Goal: Task Accomplishment & Management: Manage account settings

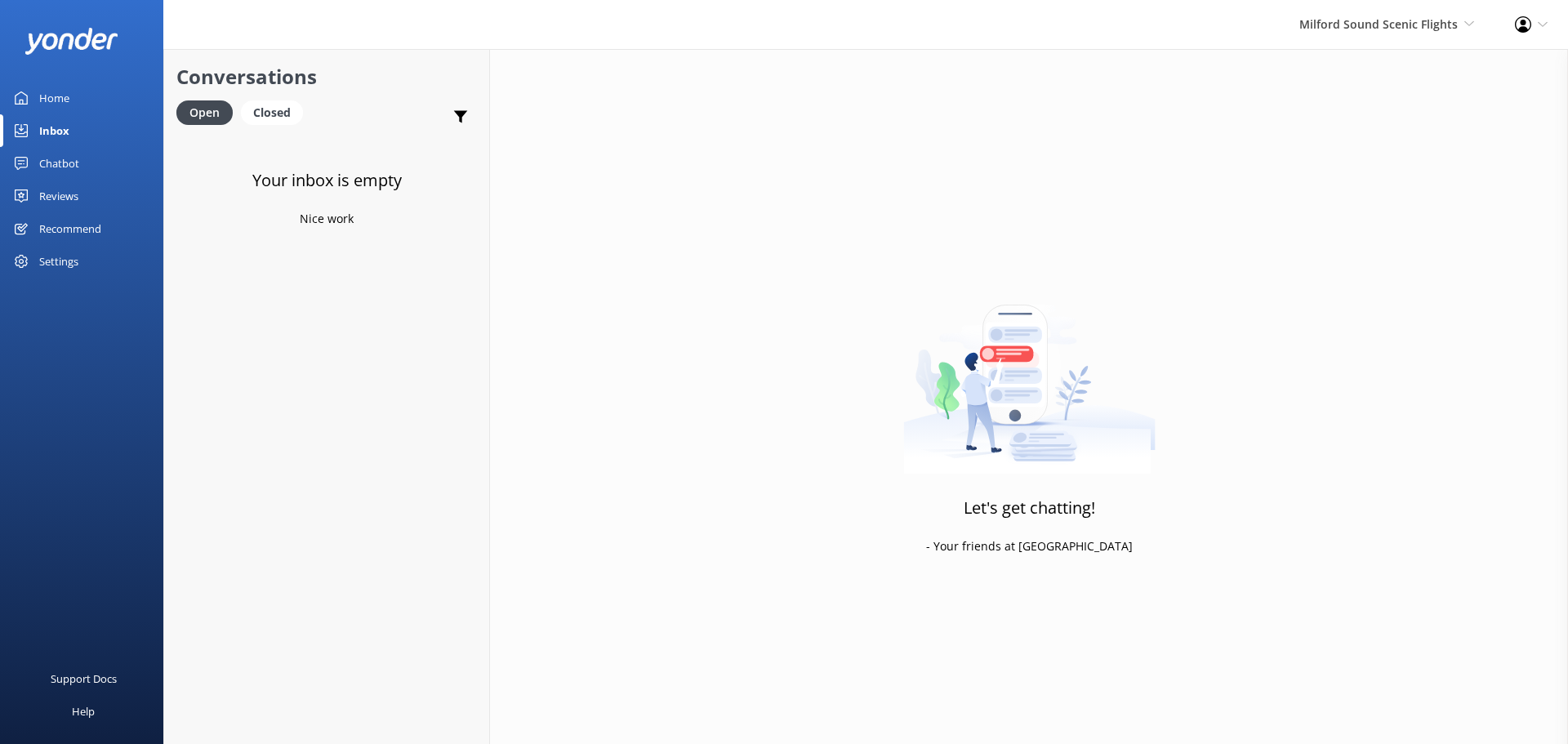
click at [1437, 6] on div "Milford Sound Scenic Flights [GEOGRAPHIC_DATA] Scenic Flights The Helicopter Li…" at bounding box center [1386, 24] width 216 height 49
click at [1345, 77] on link "Milford Sound Scenic Flights" at bounding box center [1414, 70] width 163 height 39
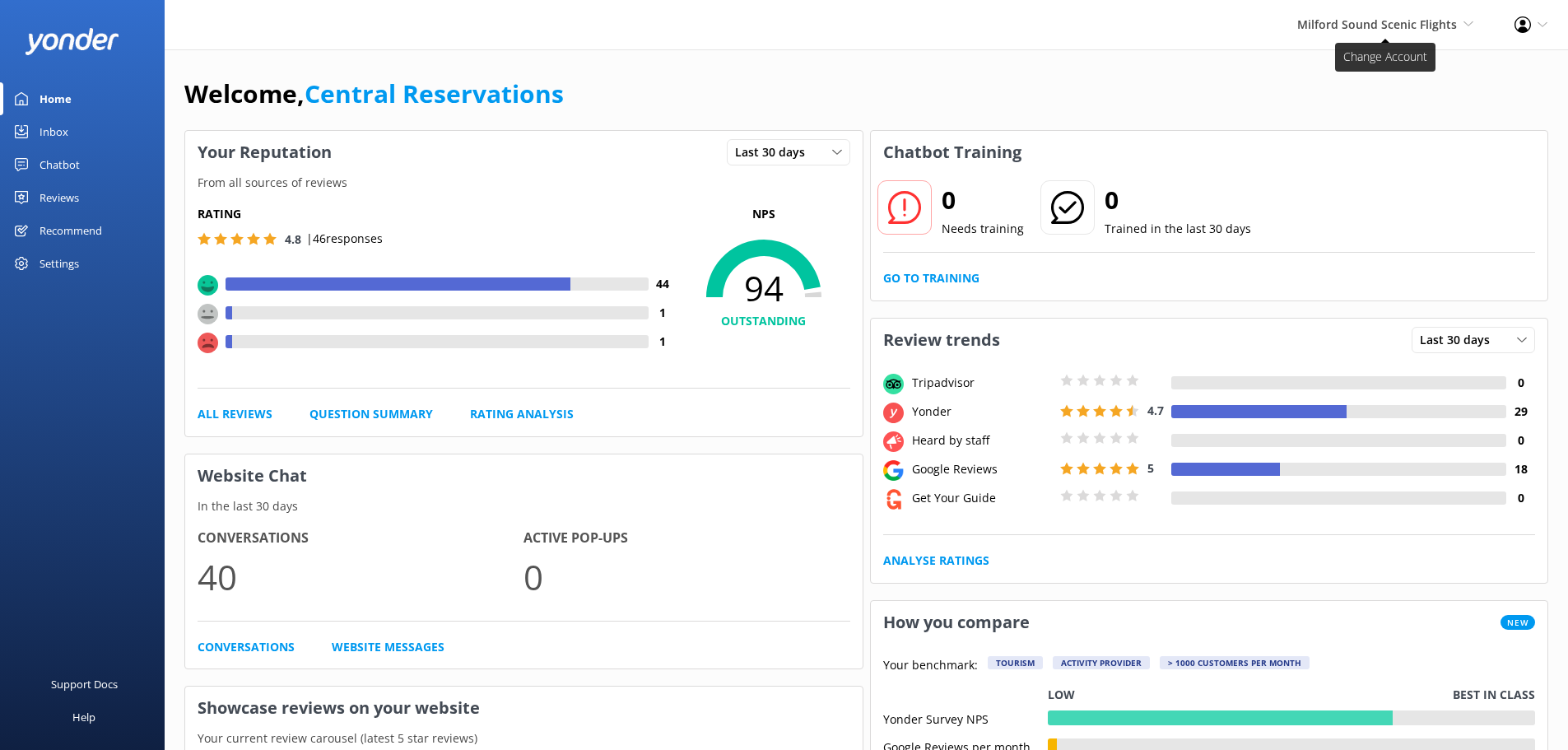
click at [1441, 25] on span "Milford Sound Scenic Flights" at bounding box center [1377, 24] width 160 height 15
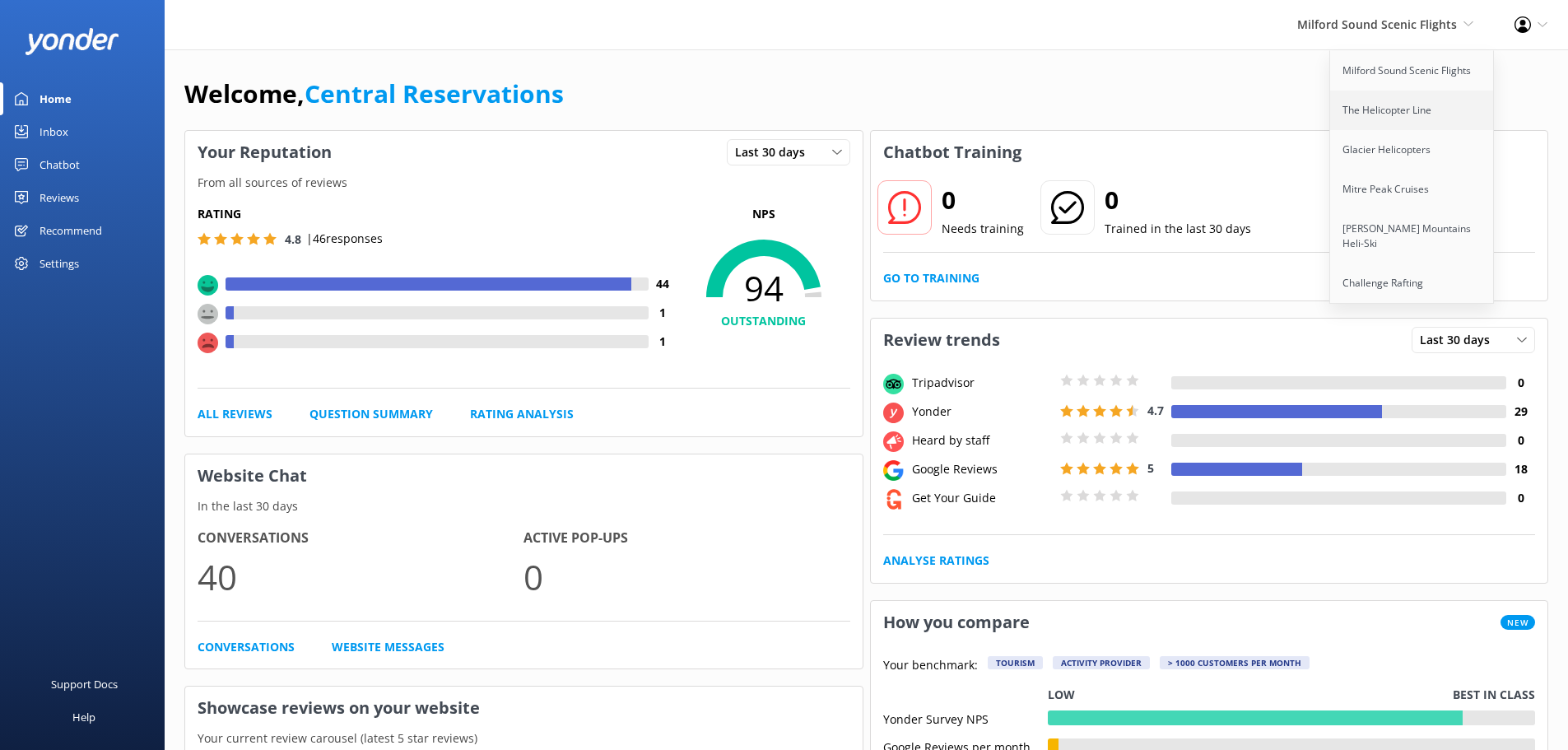
click at [1451, 108] on link "The Helicopter Line" at bounding box center [1412, 110] width 164 height 40
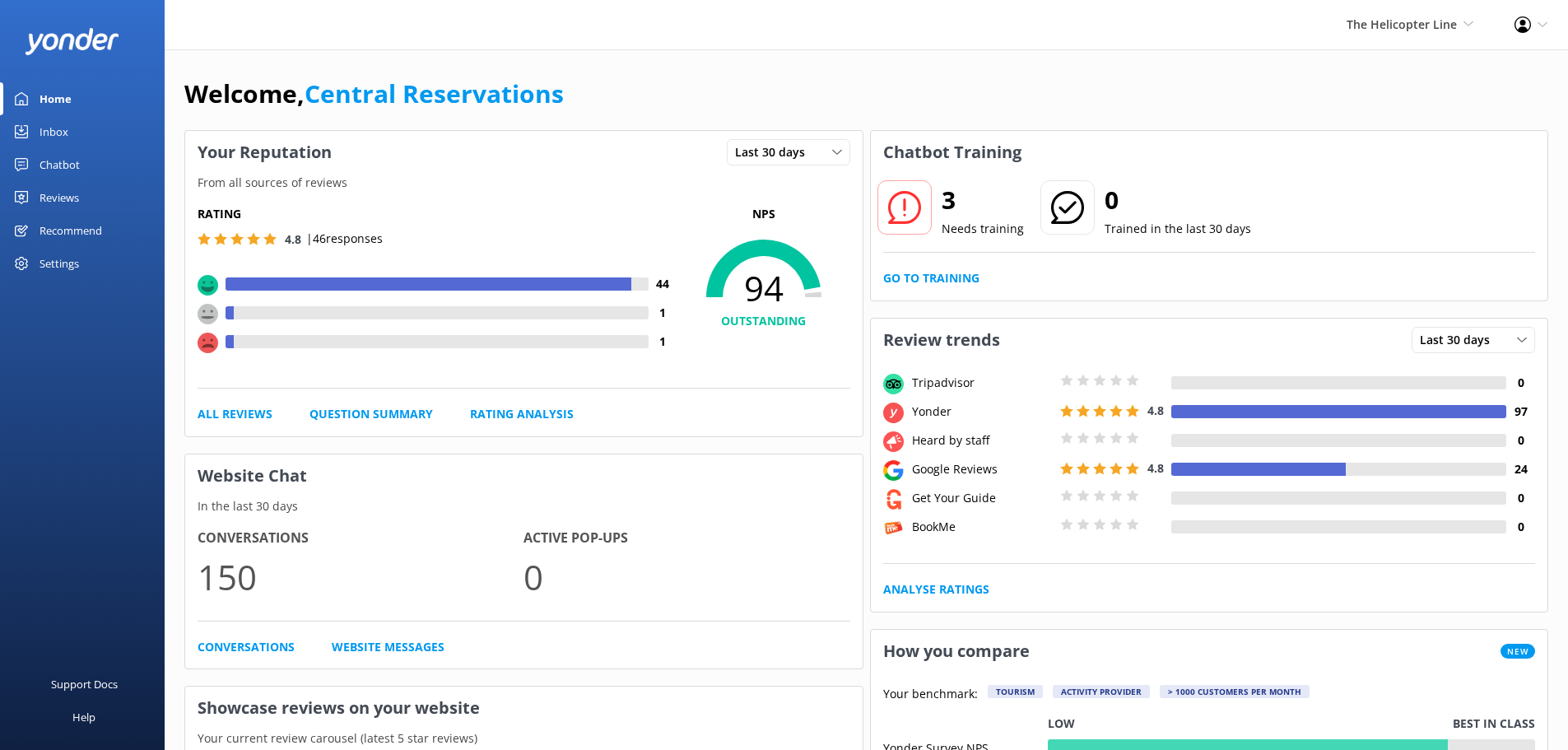
click at [976, 85] on div "Welcome, Central Reservations" at bounding box center [866, 102] width 1364 height 56
drag, startPoint x: 583, startPoint y: 194, endPoint x: 569, endPoint y: 200, distance: 15.2
click at [583, 194] on div "Rating 4.8 | 46 responses 44 1 1 NPS 94 OUTSTANDING All Reviews Question Summar…" at bounding box center [524, 314] width 678 height 244
click at [56, 131] on div "Inbox" at bounding box center [54, 131] width 29 height 33
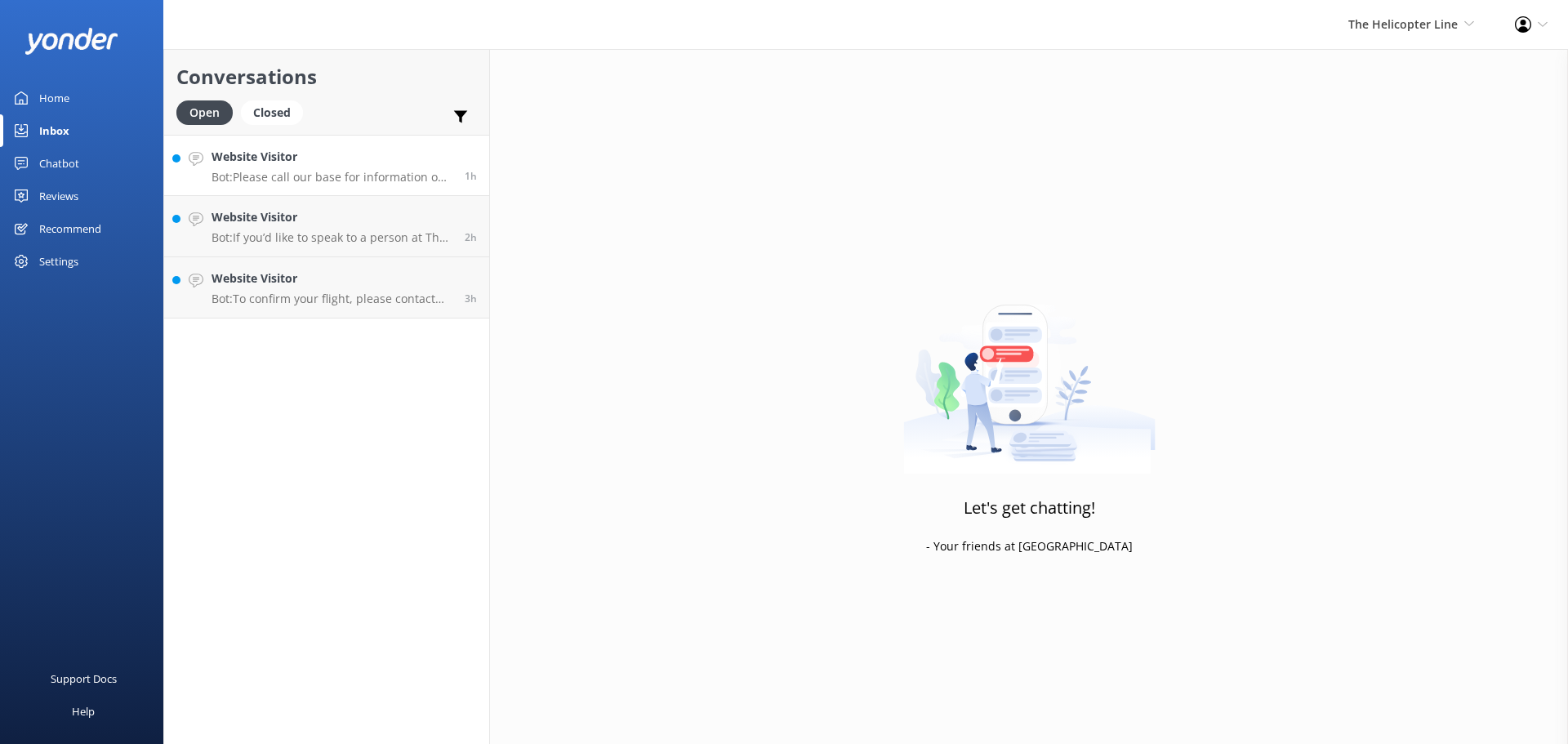
click at [336, 142] on link "Website Visitor Bot: Please call our base for information on your upcoming flig…" at bounding box center [326, 165] width 325 height 61
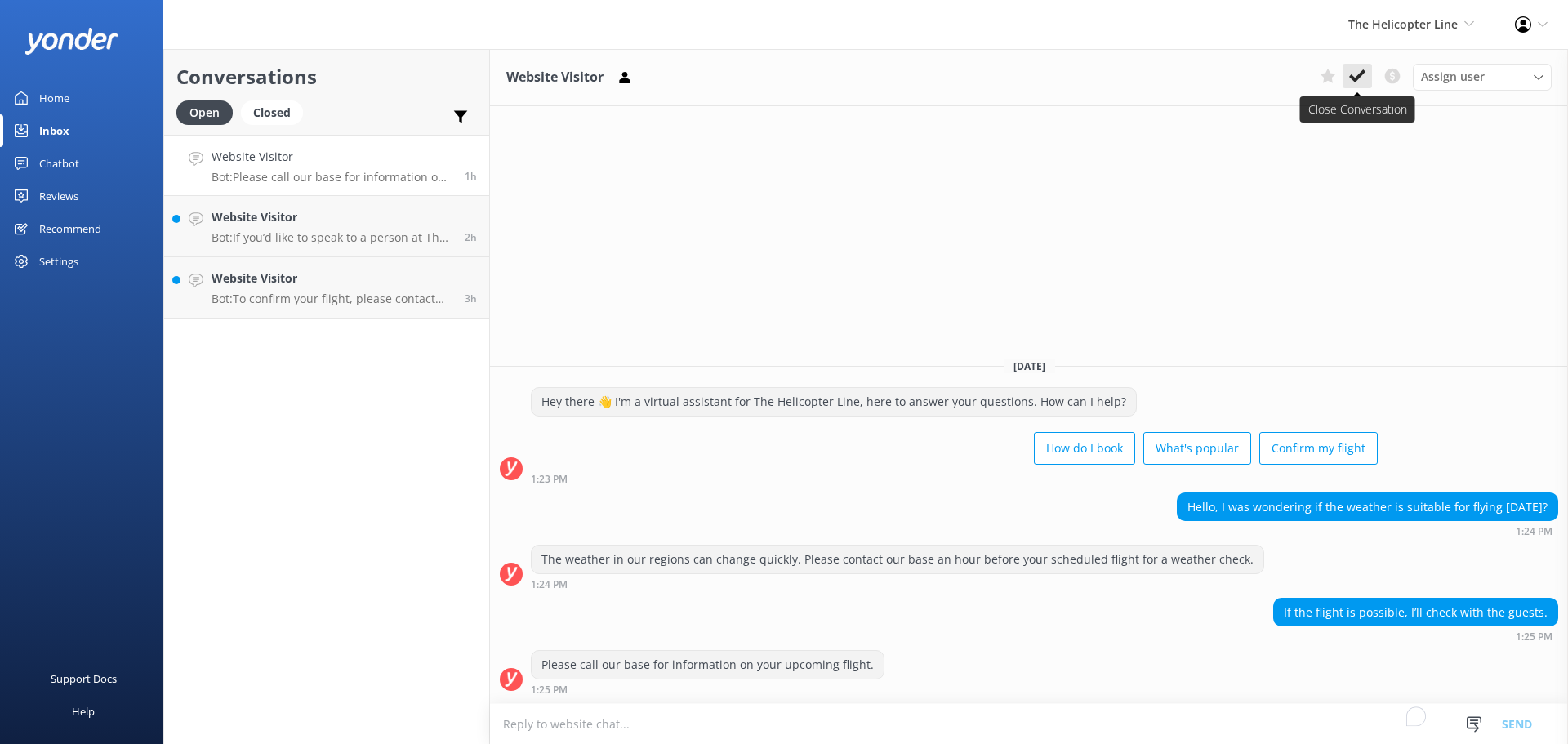
click at [1358, 66] on button at bounding box center [1357, 76] width 30 height 25
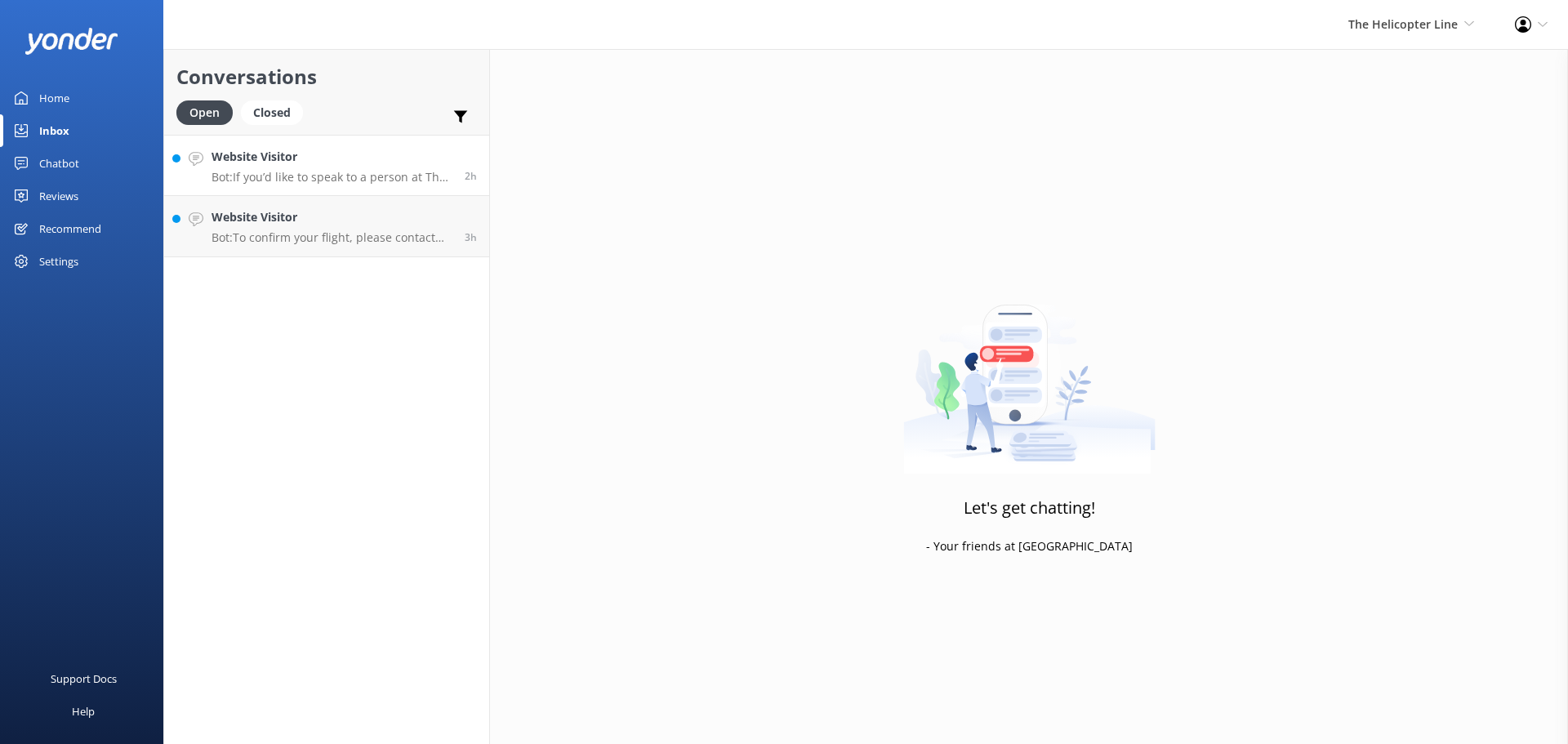
click at [327, 153] on h4 "Website Visitor" at bounding box center [332, 156] width 241 height 18
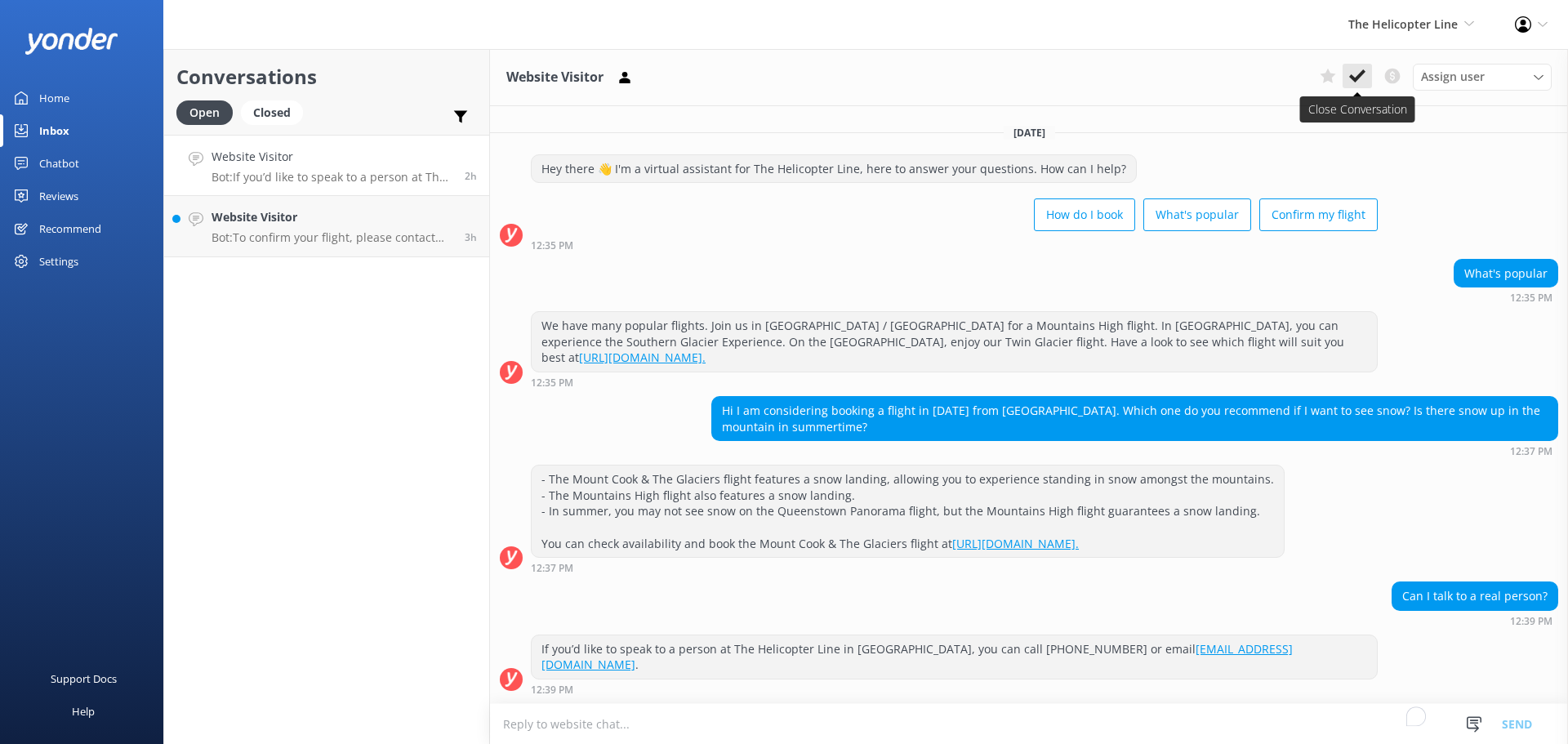
click at [1347, 82] on button at bounding box center [1357, 76] width 30 height 25
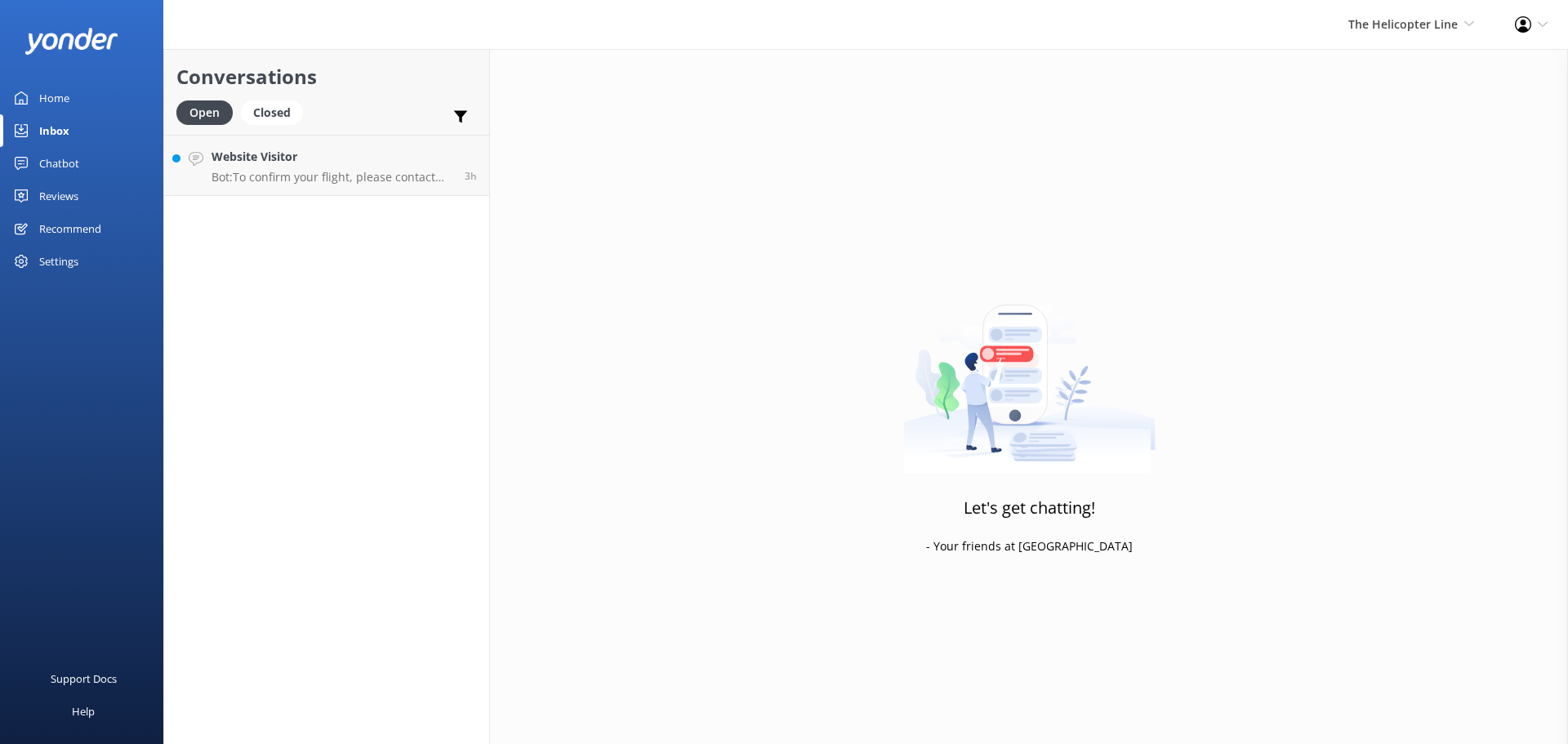
click at [231, 225] on div "Conversations Open Closed Important Converted Assigned to me Unassigned Website…" at bounding box center [326, 396] width 327 height 695
click at [261, 180] on p "Bot: To confirm your flight, please contact the relevant base: - [GEOGRAPHIC_DA…" at bounding box center [332, 176] width 241 height 14
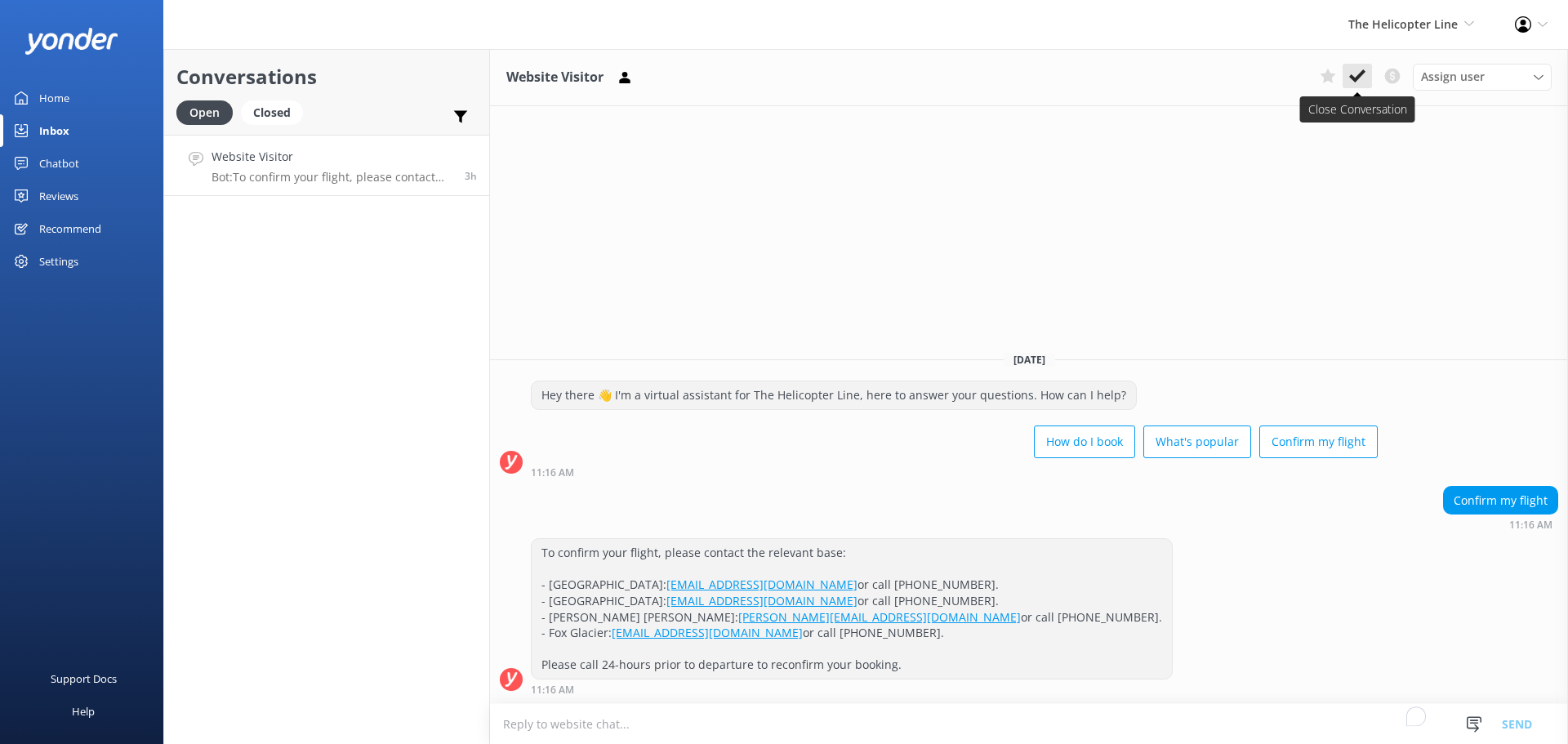
click at [1346, 77] on button at bounding box center [1357, 76] width 30 height 25
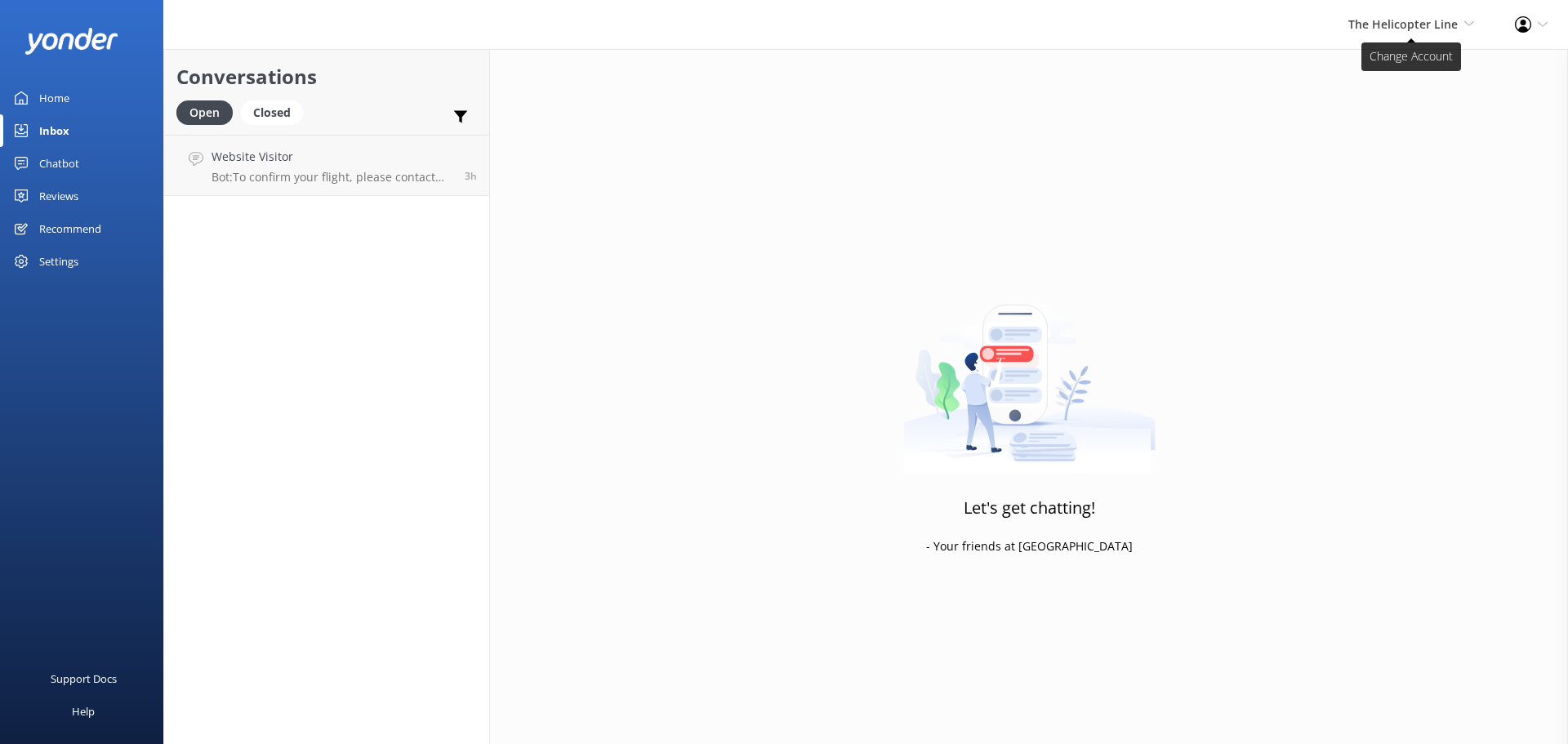
click at [1416, 27] on span "The Helicopter Line" at bounding box center [1403, 24] width 109 height 15
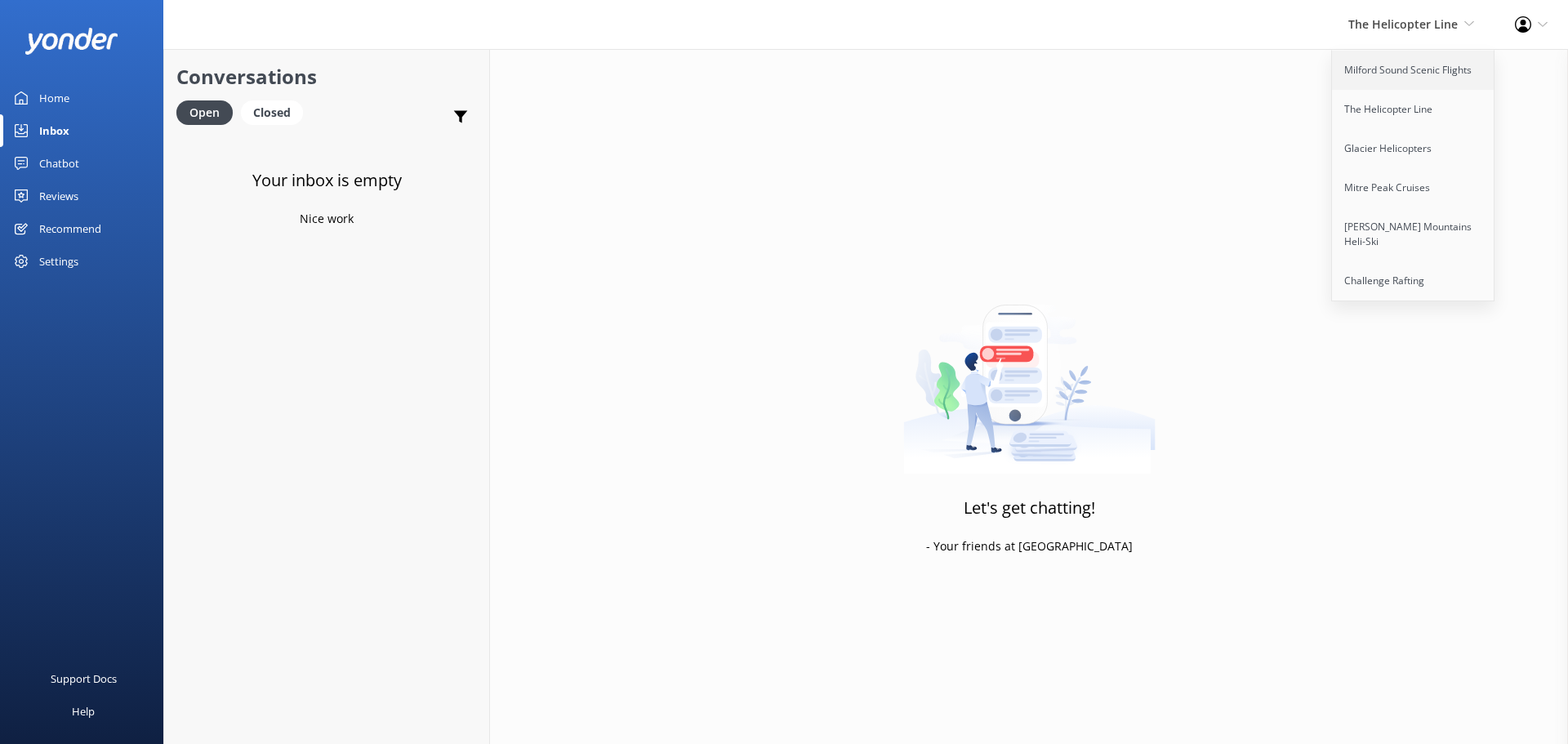
click at [1410, 69] on link "Milford Sound Scenic Flights" at bounding box center [1414, 70] width 163 height 39
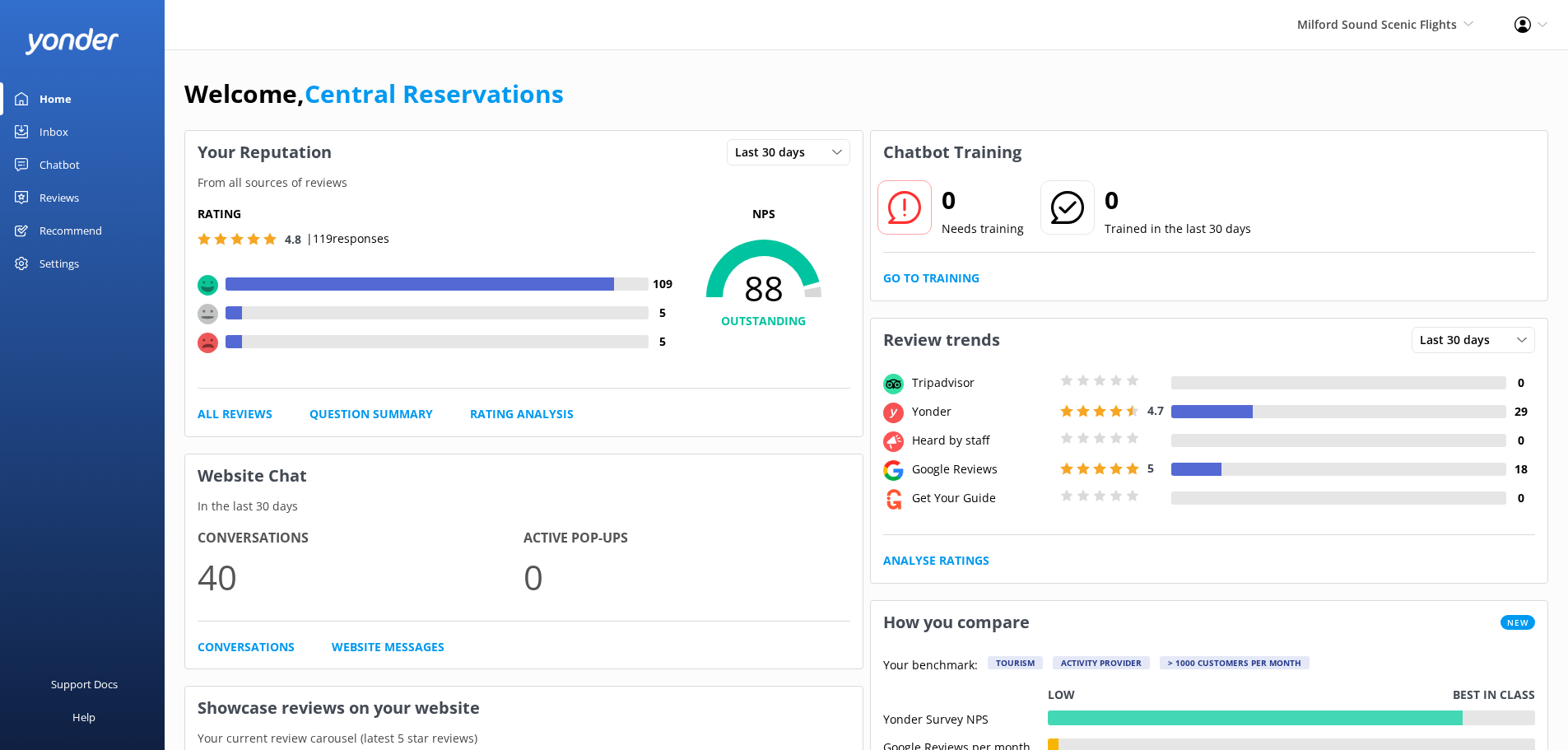
click at [83, 118] on link "Inbox" at bounding box center [82, 131] width 164 height 33
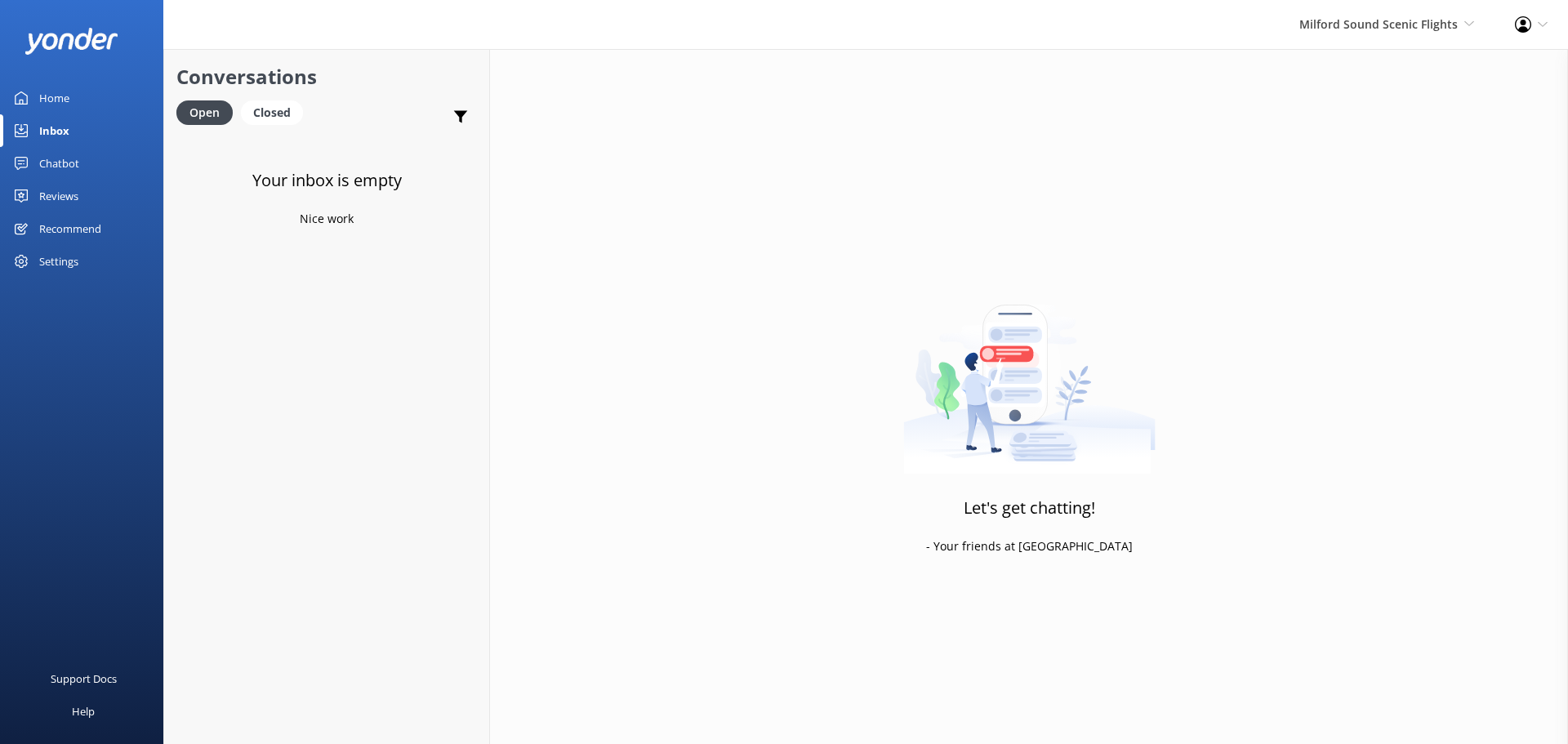
click at [69, 130] on div "Inbox" at bounding box center [55, 130] width 31 height 33
click at [1446, 31] on span "Milford Sound Scenic Flights" at bounding box center [1378, 24] width 158 height 15
click at [1376, 109] on link "The Helicopter Line" at bounding box center [1414, 109] width 163 height 39
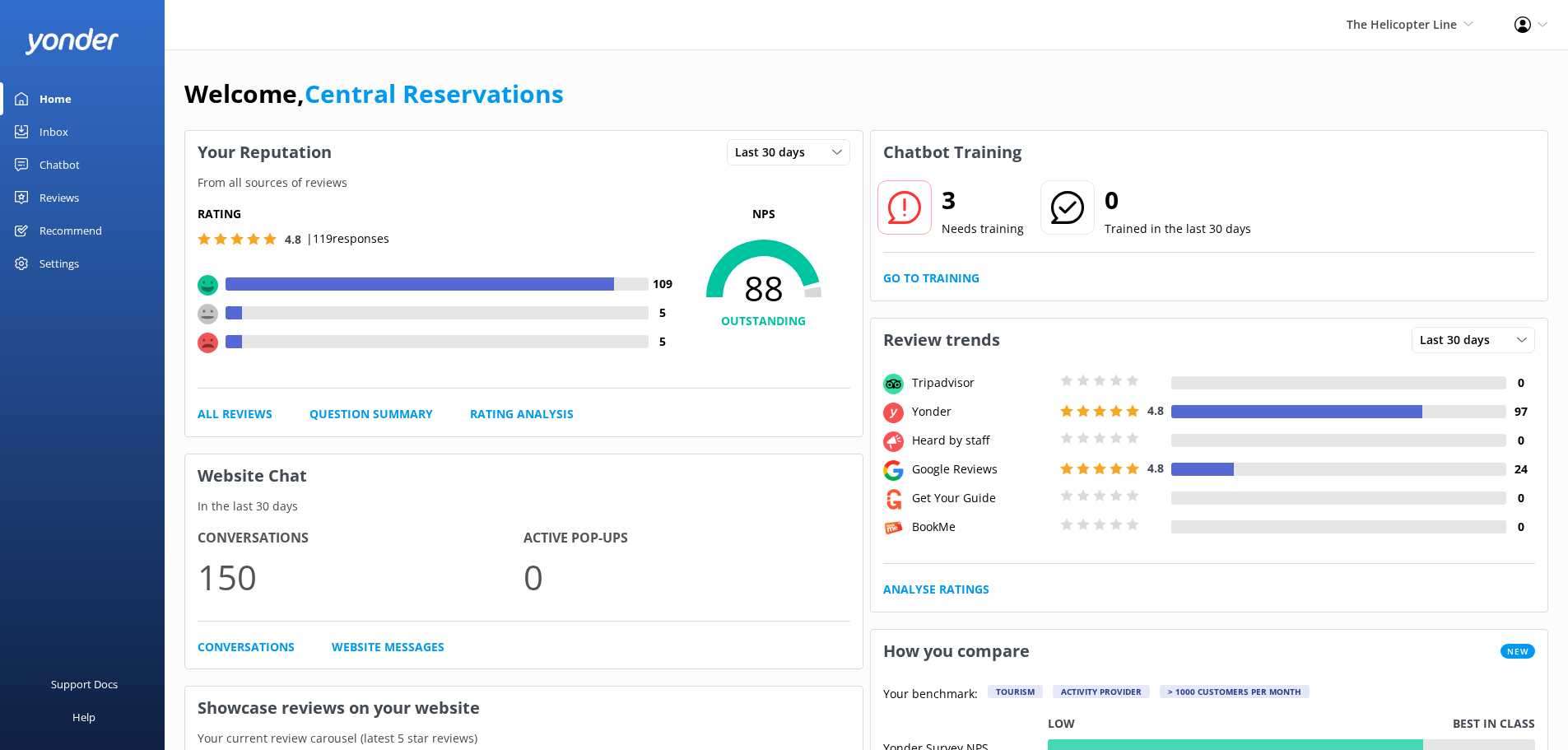
click at [56, 125] on div "Inbox" at bounding box center [54, 131] width 29 height 33
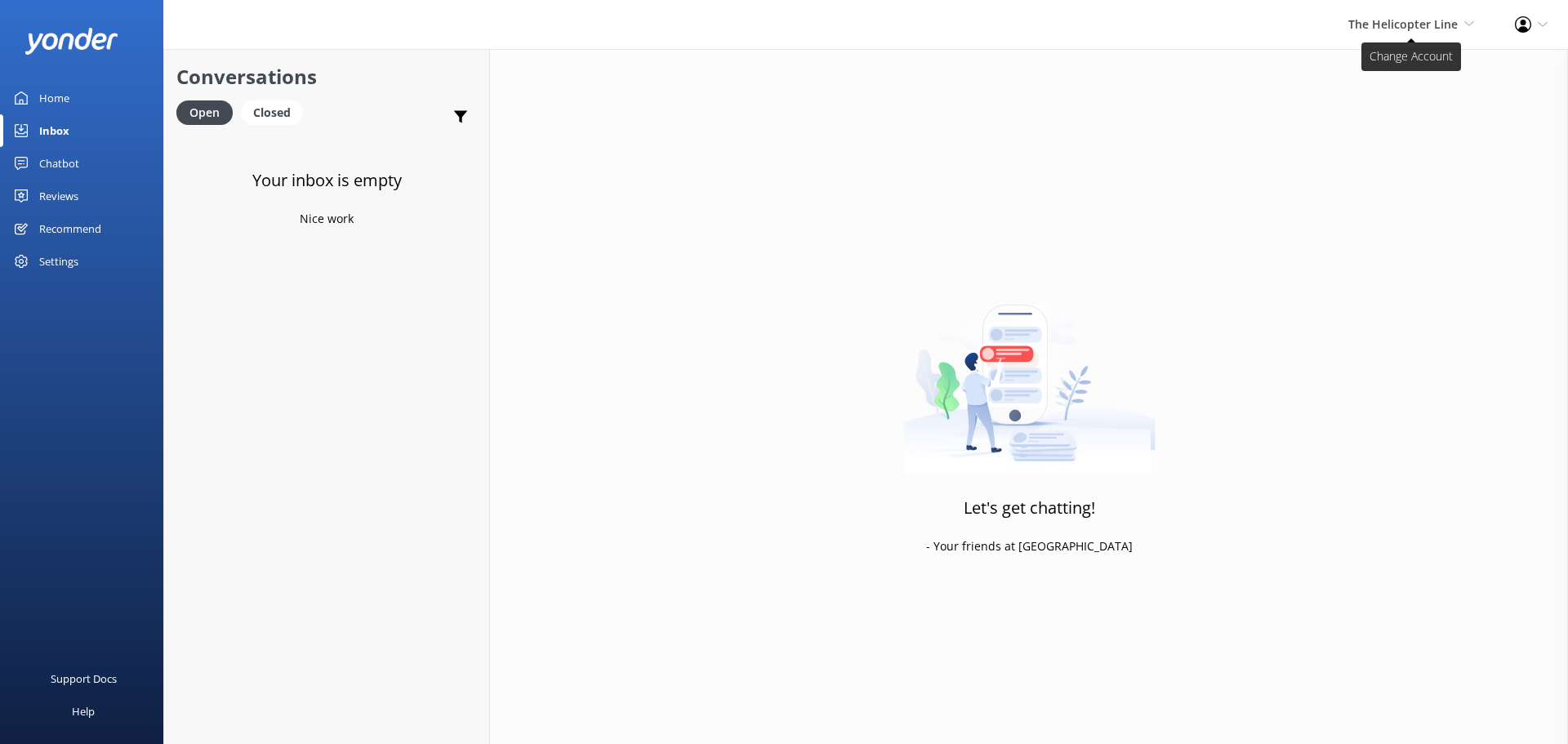
click at [1417, 28] on span "The Helicopter Line" at bounding box center [1403, 24] width 109 height 15
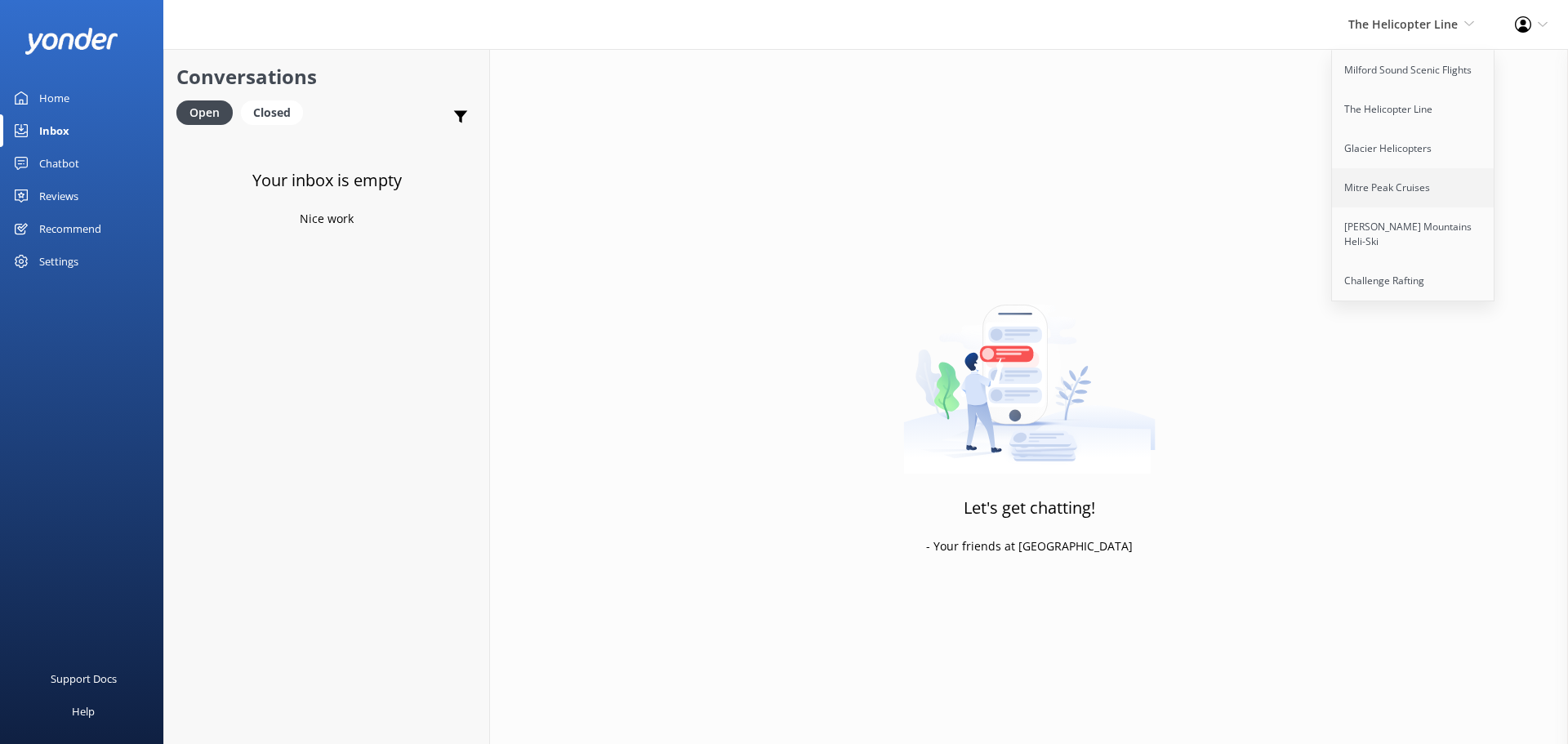
click at [1412, 173] on link "Mitre Peak Cruises" at bounding box center [1414, 187] width 163 height 39
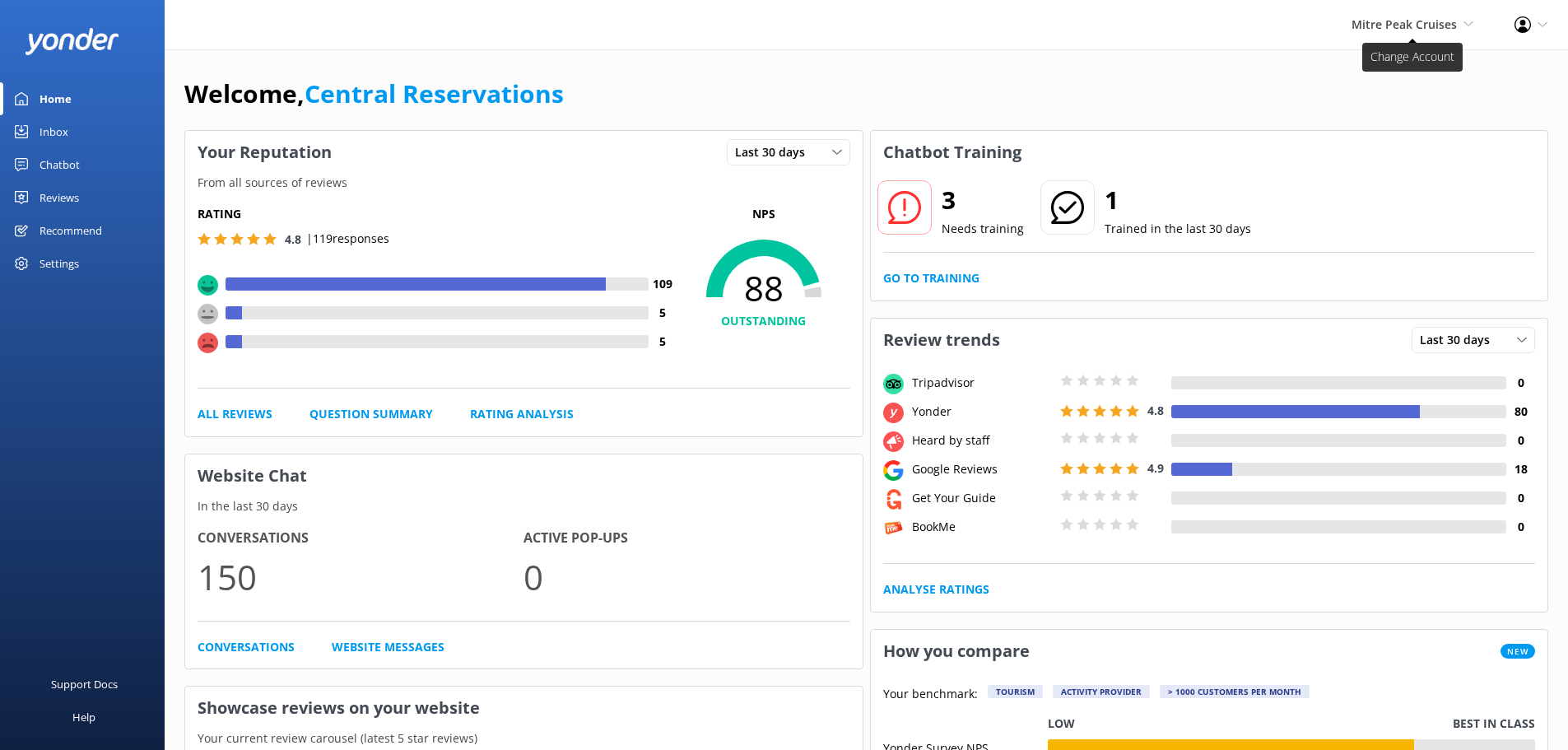
click at [1445, 18] on span "Mitre Peak Cruises" at bounding box center [1404, 24] width 105 height 15
click at [55, 129] on div "Inbox" at bounding box center [54, 131] width 29 height 33
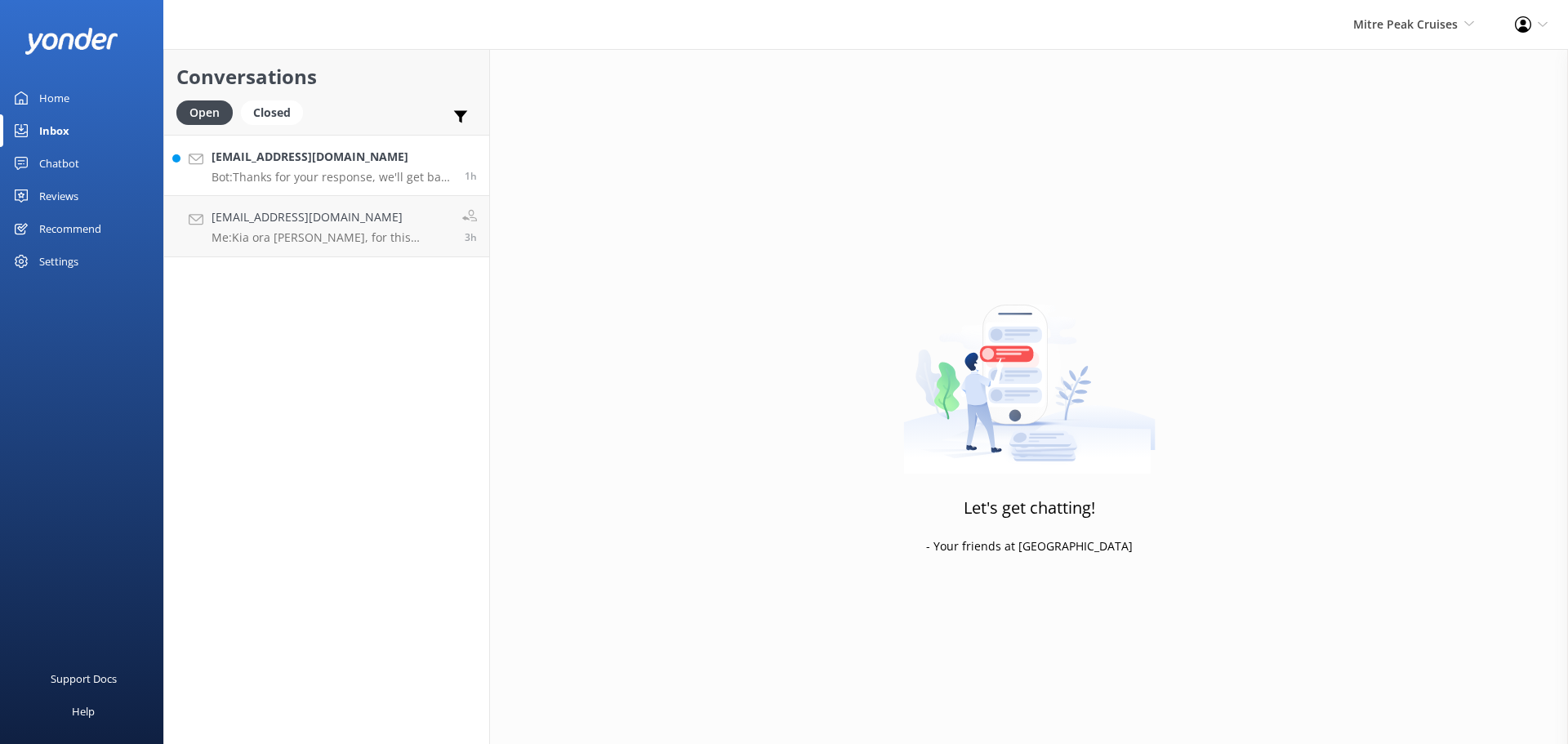
click at [327, 161] on h4 "[EMAIL_ADDRESS][DOMAIN_NAME]" at bounding box center [332, 156] width 241 height 18
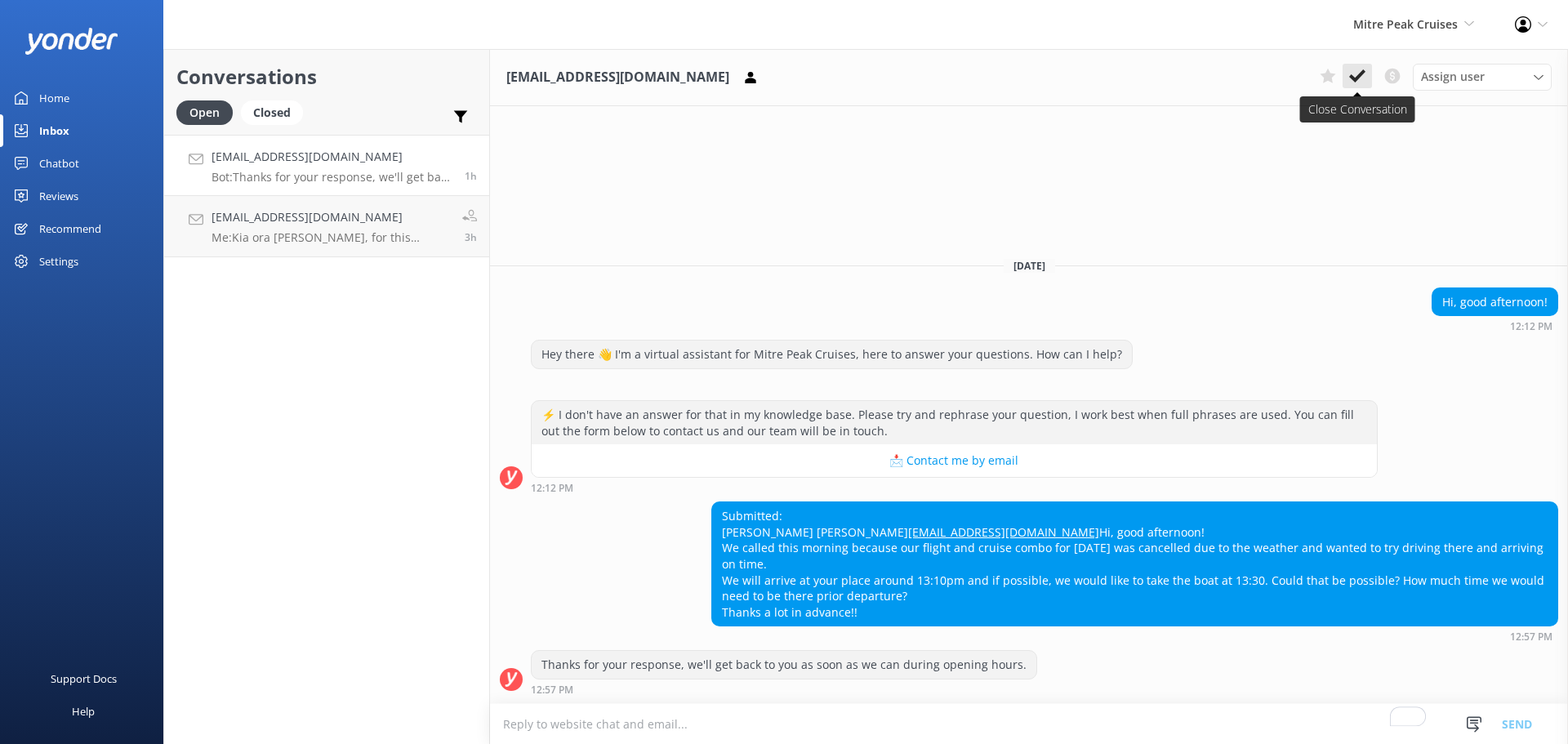
click at [1362, 80] on icon at bounding box center [1357, 76] width 16 height 16
click at [287, 150] on h4 "[EMAIL_ADDRESS][DOMAIN_NAME]" at bounding box center [332, 156] width 241 height 18
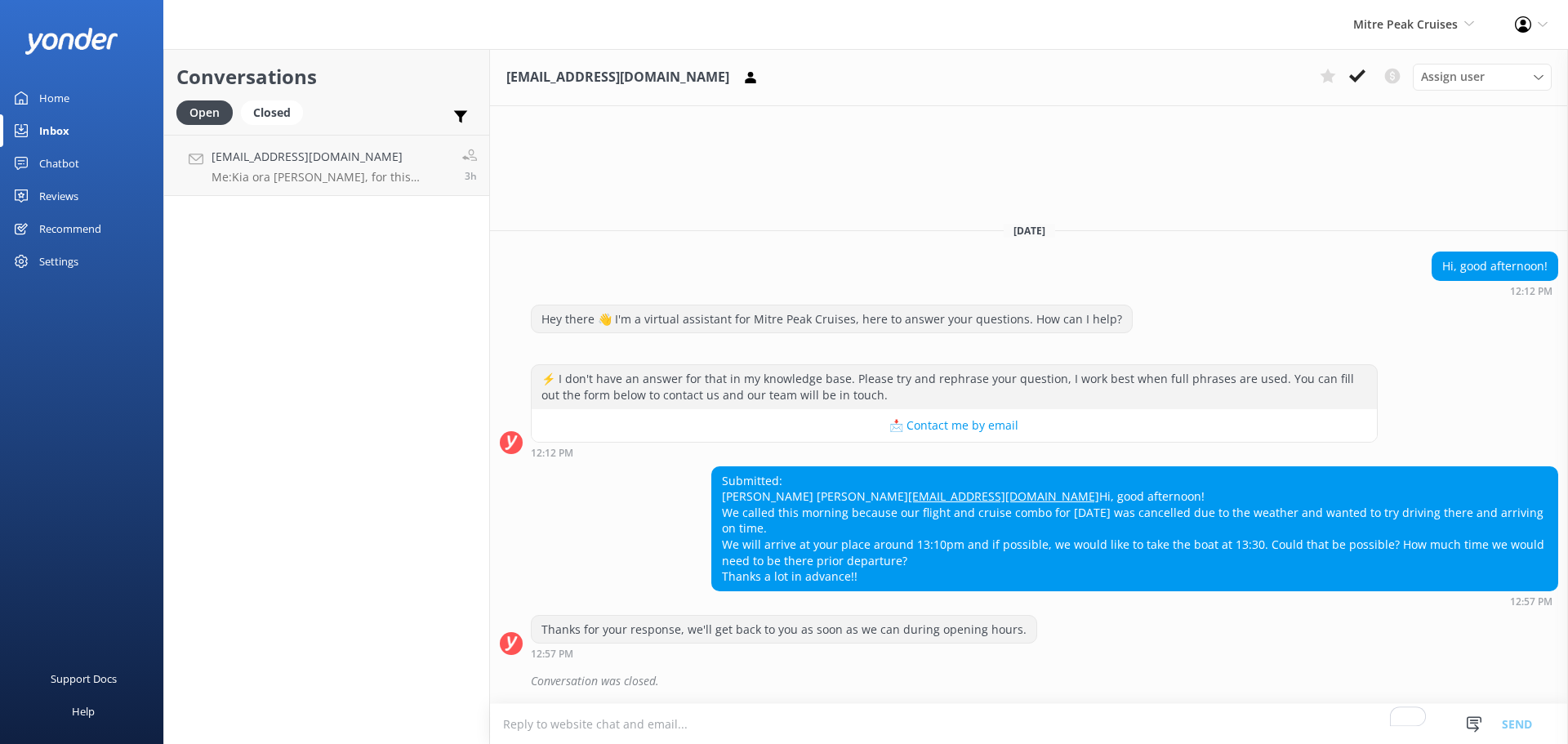
click at [339, 196] on div "Conversations Open Closed Important Converted Assigned to me Unassigned [EMAIL_…" at bounding box center [326, 396] width 327 height 695
click at [358, 157] on h4 "[EMAIL_ADDRESS][DOMAIN_NAME]" at bounding box center [331, 156] width 239 height 18
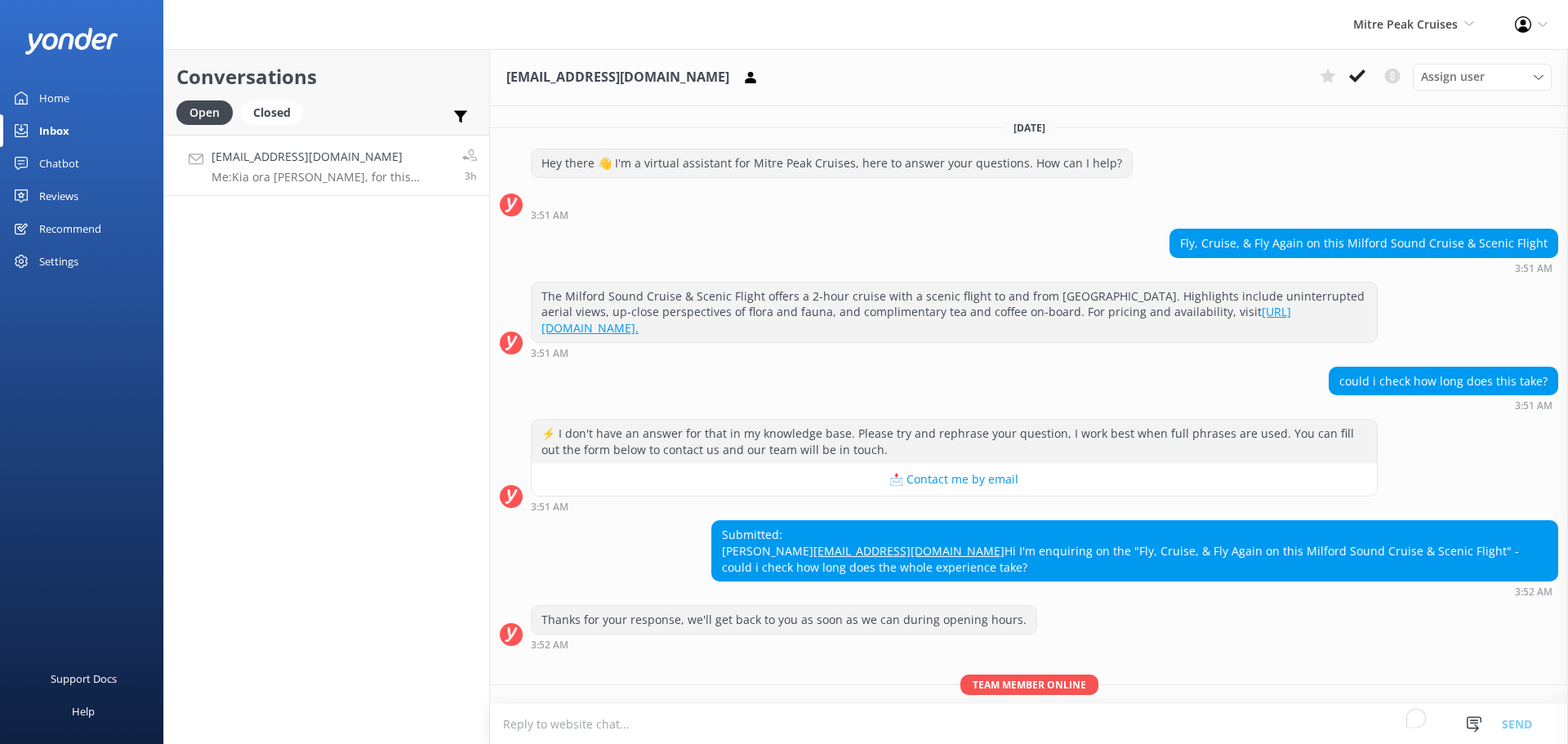
scroll to position [128, 0]
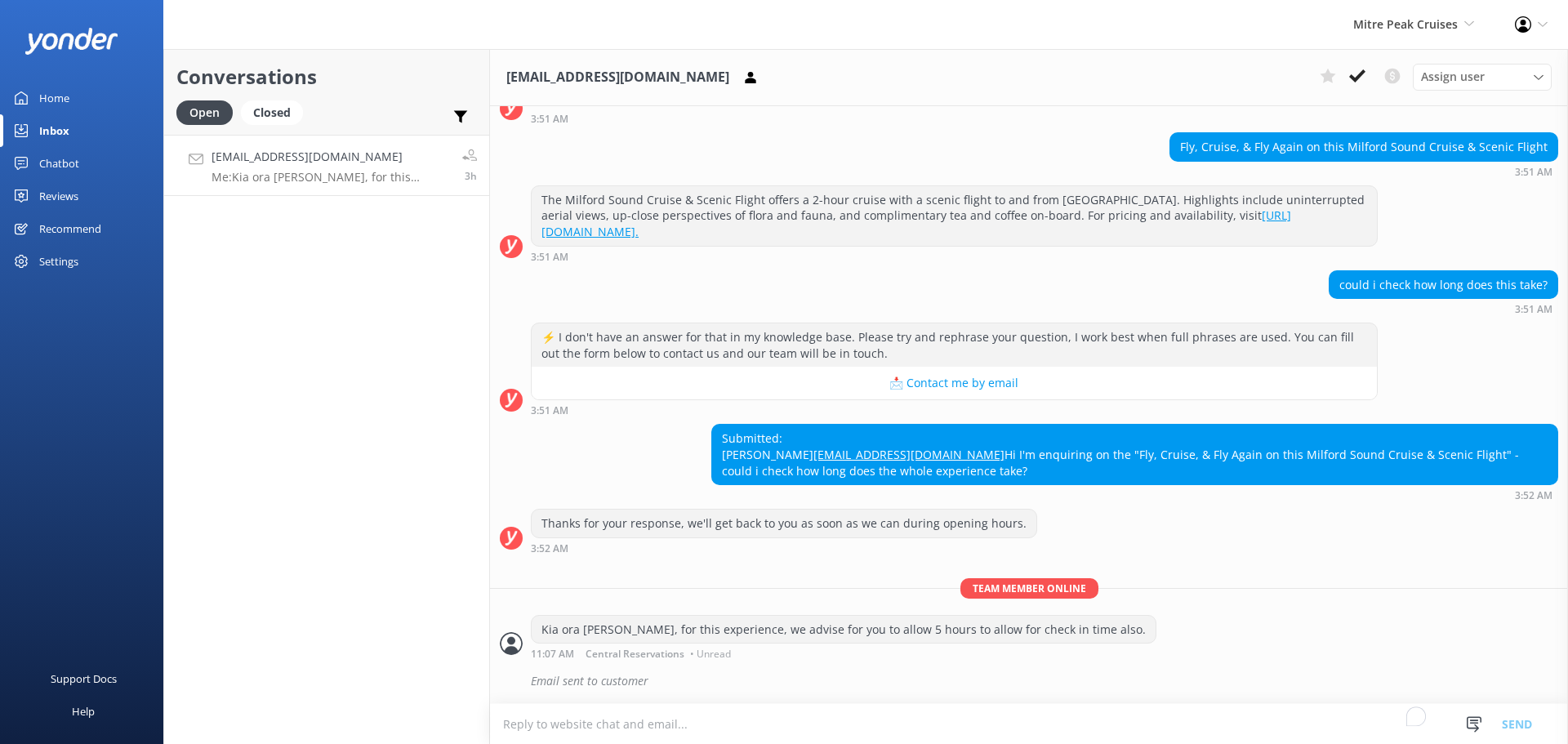
click at [1353, 82] on icon at bounding box center [1357, 76] width 16 height 16
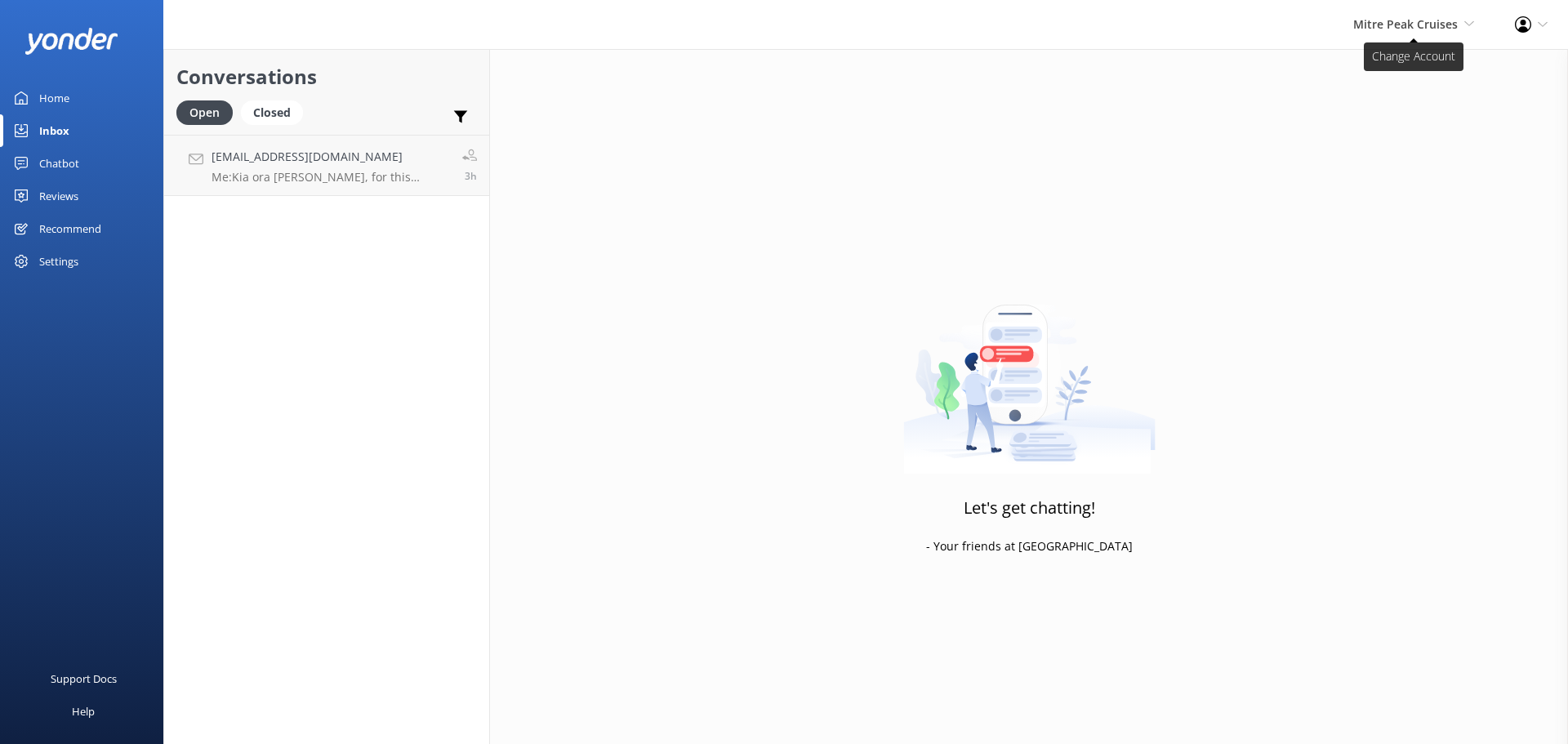
click at [1361, 15] on span "Mitre Peak Cruises Milford Sound Scenic Flights The Helicopter Line Glacier Hel…" at bounding box center [1414, 24] width 121 height 18
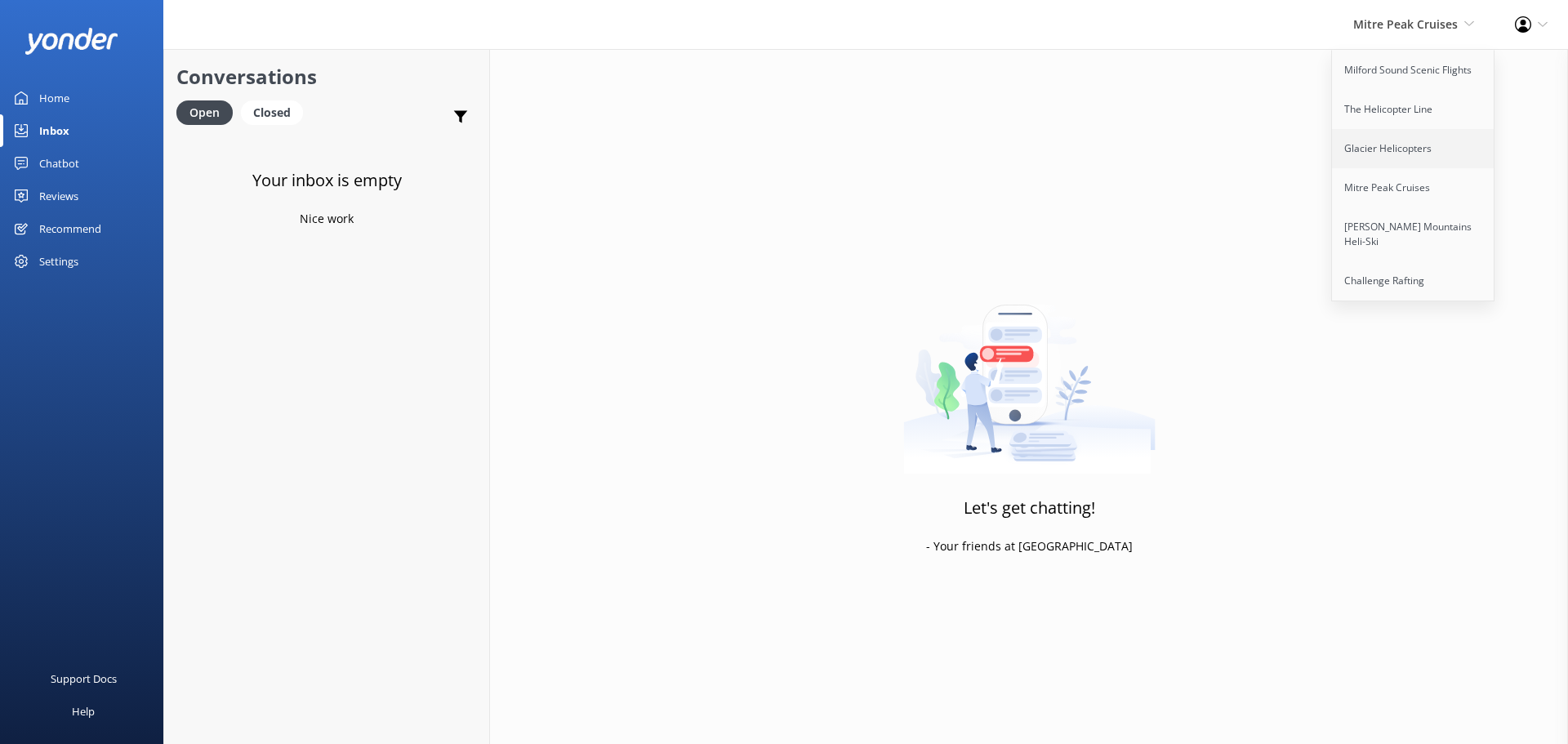
click at [1392, 162] on link "Glacier Helicopters" at bounding box center [1414, 149] width 163 height 39
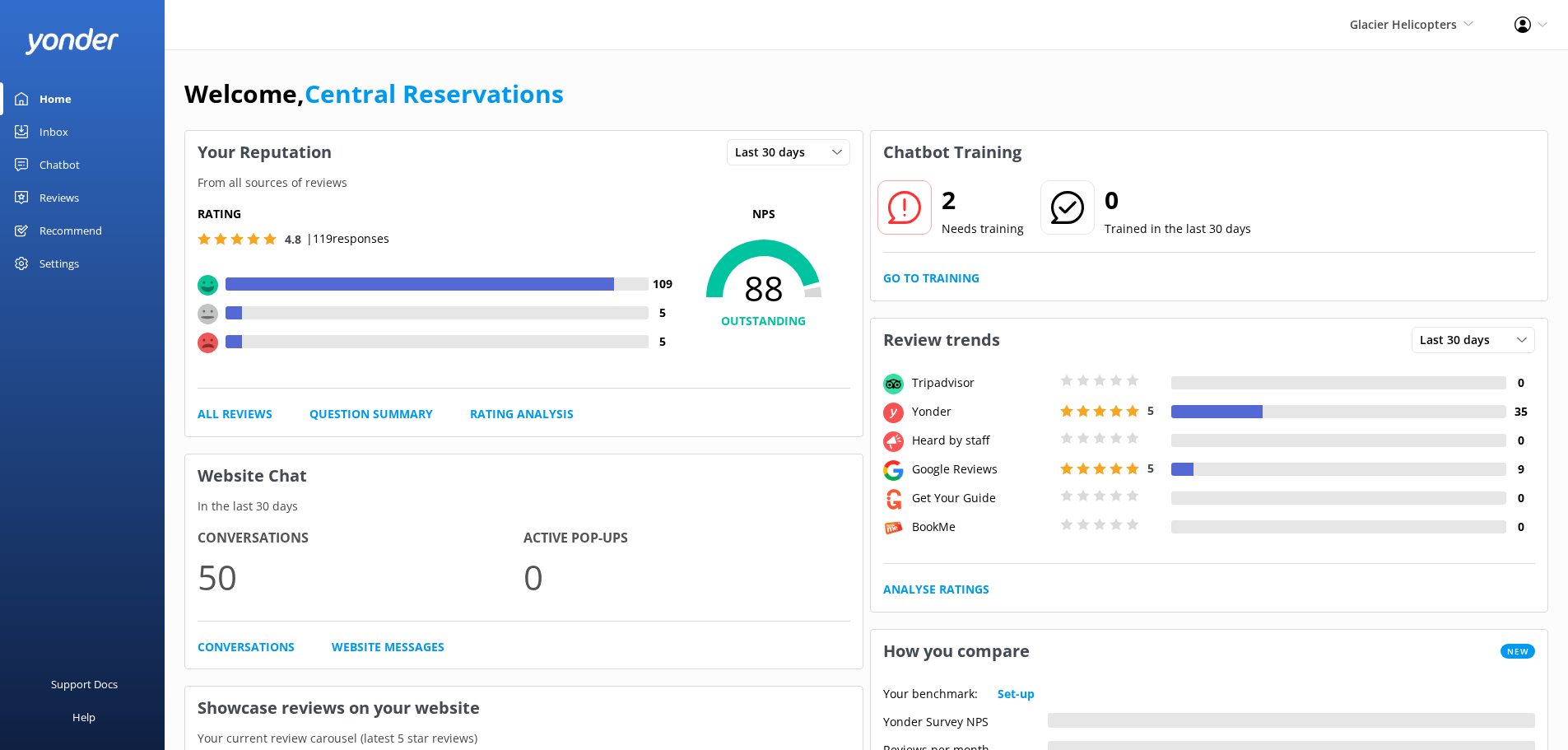
click at [83, 135] on link "Inbox" at bounding box center [82, 131] width 164 height 33
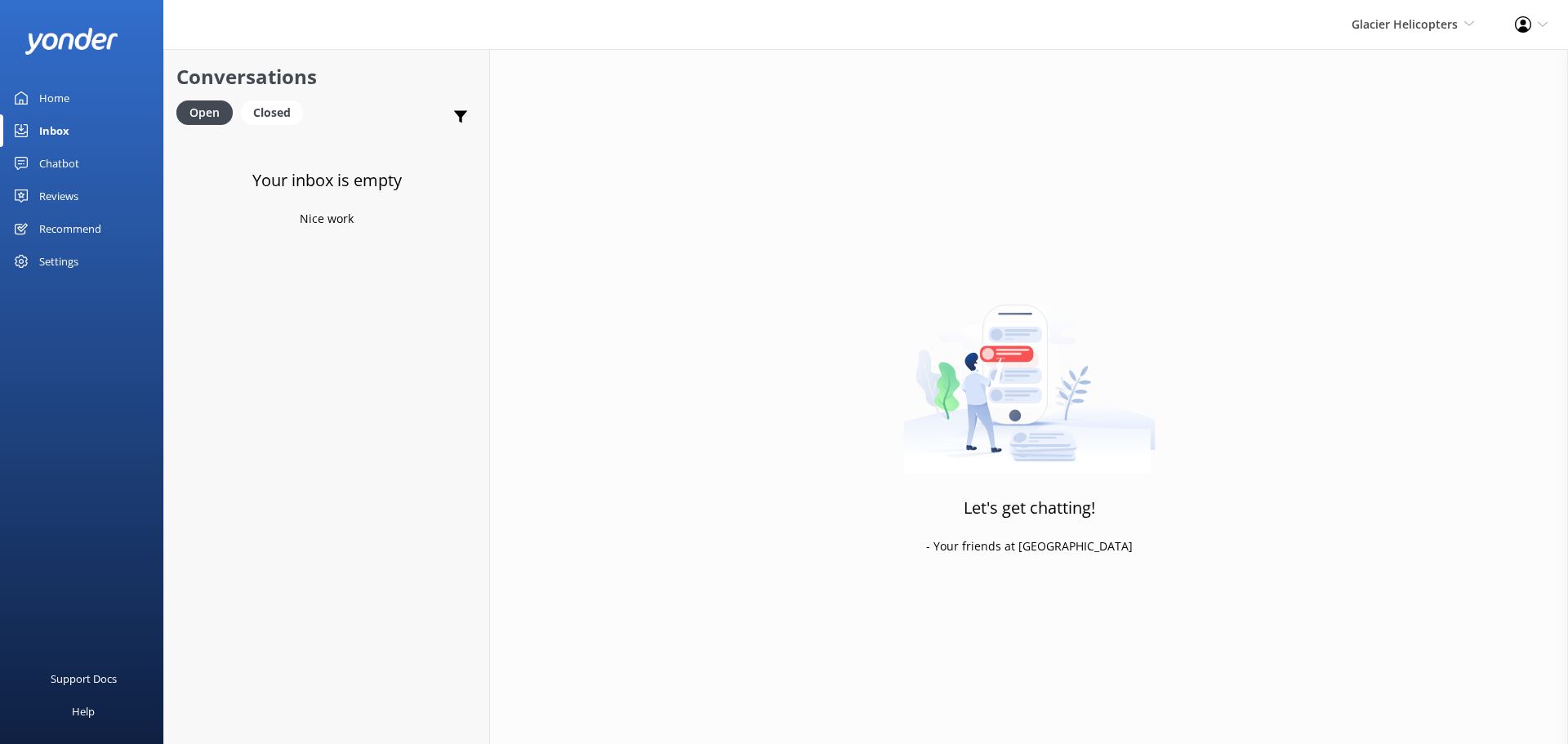
click at [1446, 10] on div "Glacier Helicopters Milford Sound Scenic Flights The Helicopter Line Glacier He…" at bounding box center [1413, 24] width 163 height 49
click at [1420, 221] on link "[PERSON_NAME] Mountains Heli-Ski" at bounding box center [1414, 234] width 163 height 54
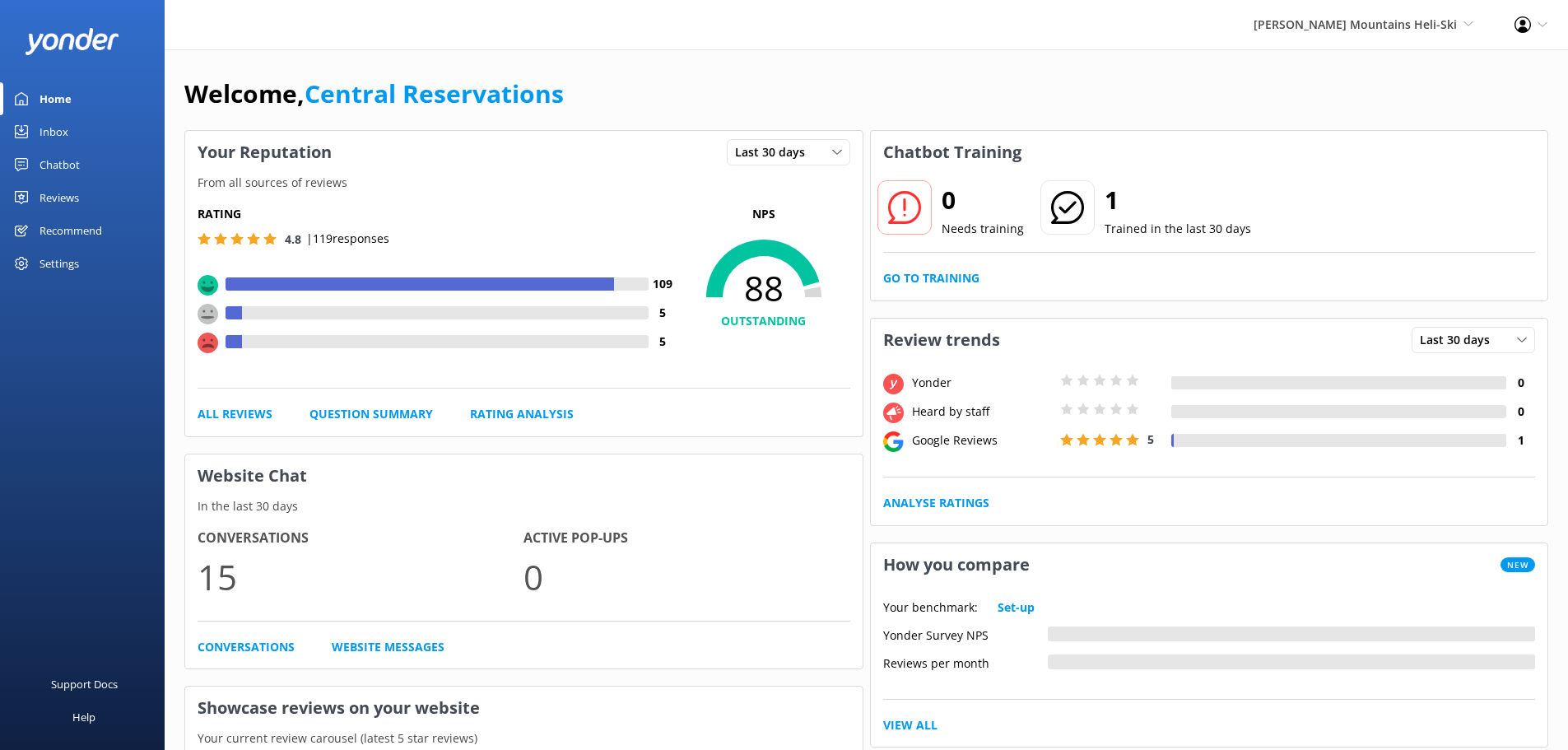
click at [75, 129] on link "Inbox" at bounding box center [82, 131] width 164 height 33
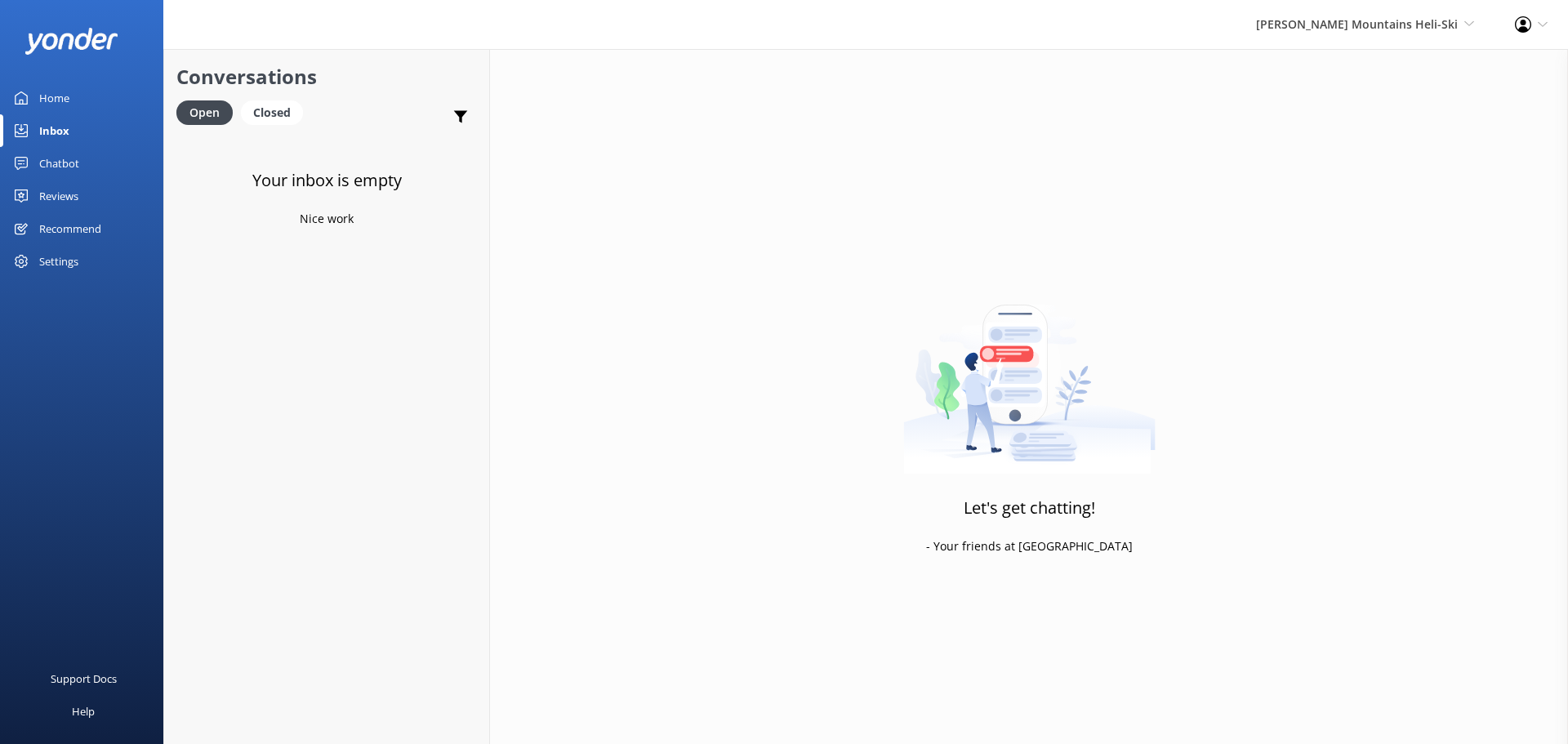
click at [1399, 55] on div "Let's get chatting! - Your friends at [GEOGRAPHIC_DATA]" at bounding box center [1029, 421] width 1078 height 744
click at [1409, 30] on span "[PERSON_NAME] Mountains Heli-Ski" at bounding box center [1356, 24] width 201 height 15
click at [1394, 279] on link "Challenge Rafting" at bounding box center [1414, 280] width 163 height 39
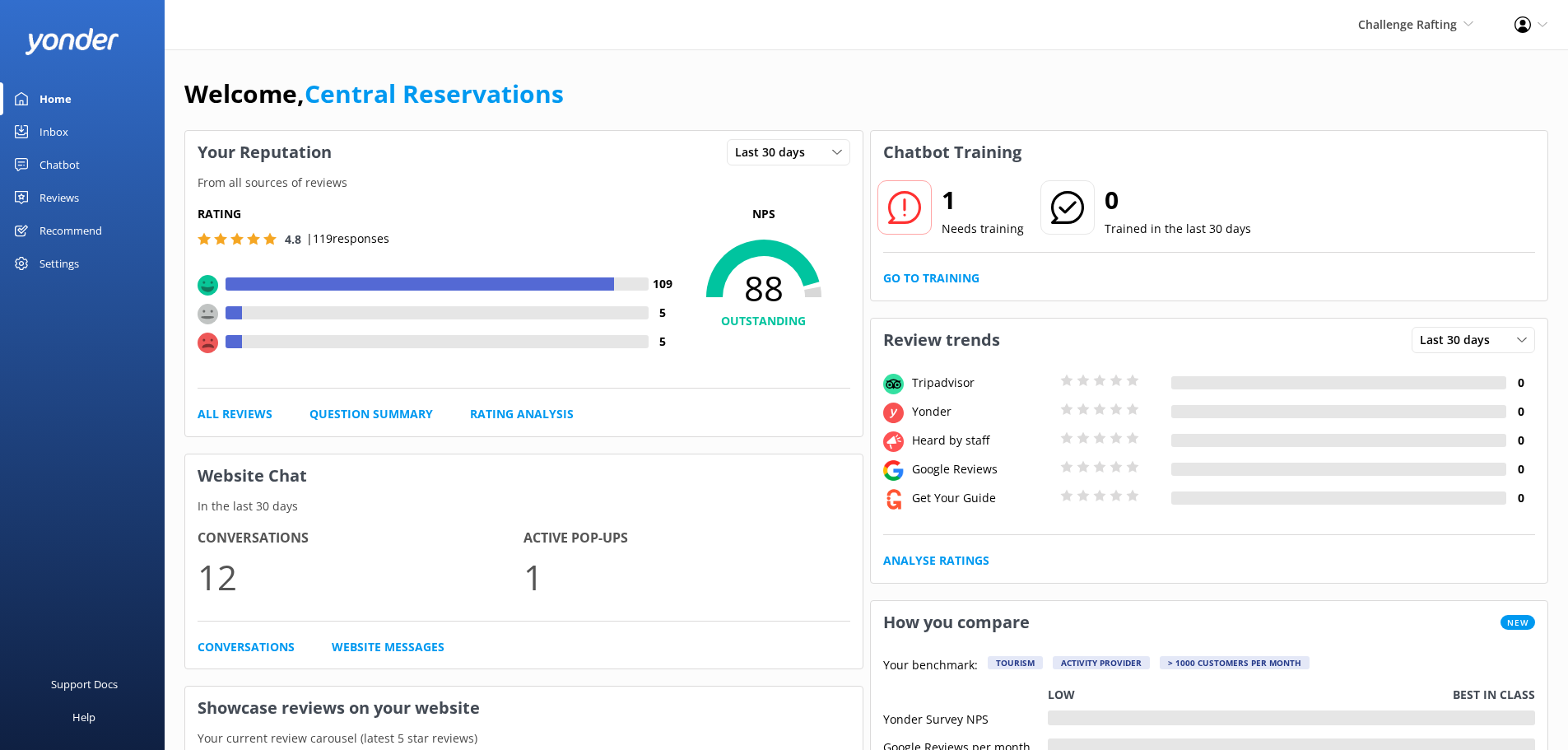
click at [73, 128] on link "Inbox" at bounding box center [82, 131] width 164 height 33
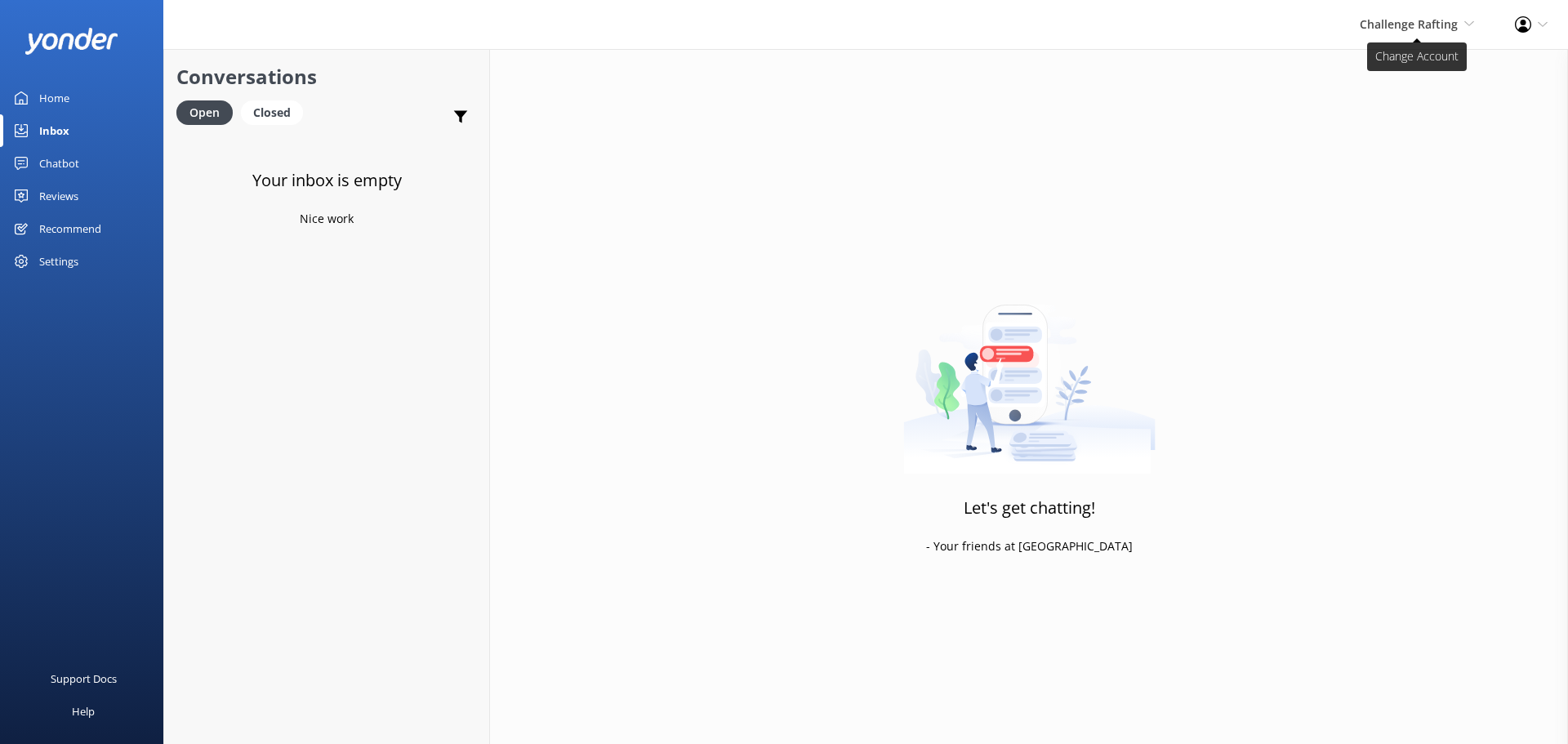
click at [1467, 27] on icon at bounding box center [1469, 24] width 10 height 10
